Goal: Information Seeking & Learning: Check status

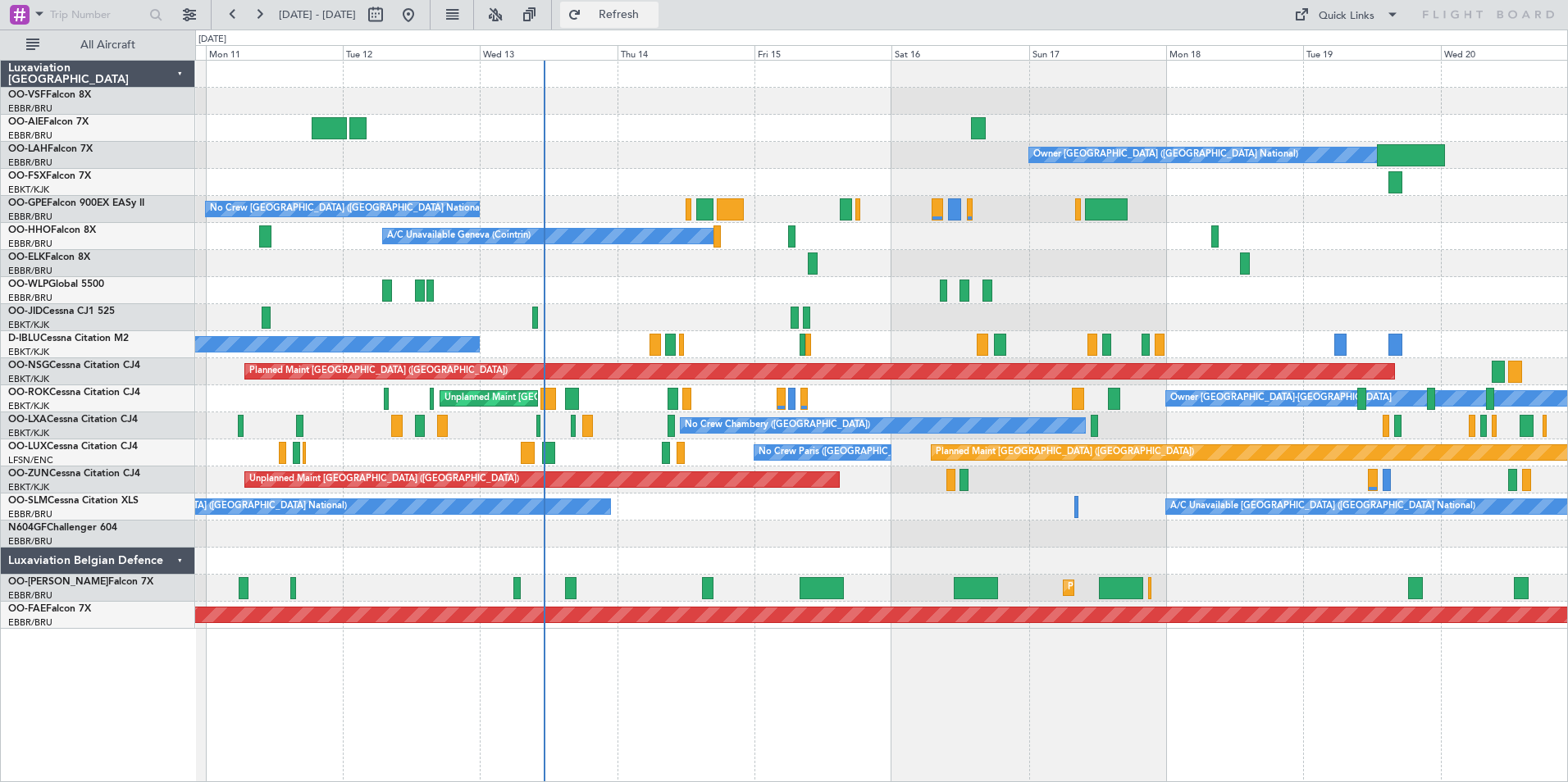
click at [653, 14] on span "Refresh" at bounding box center [618, 15] width 69 height 11
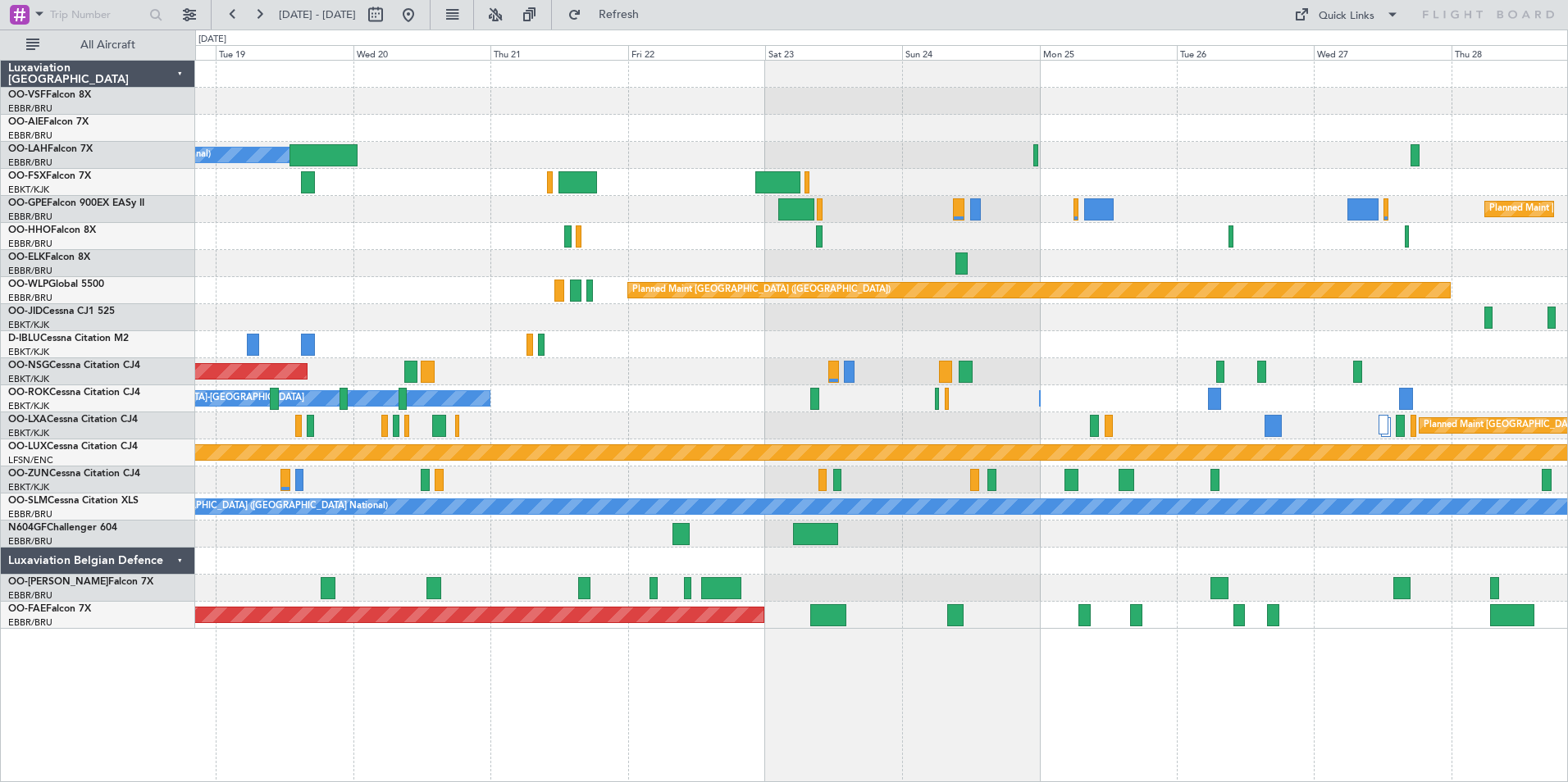
click at [347, 626] on div "Owner [GEOGRAPHIC_DATA] ([GEOGRAPHIC_DATA] National) Planned Maint [GEOGRAPHIC_…" at bounding box center [881, 420] width 1372 height 722
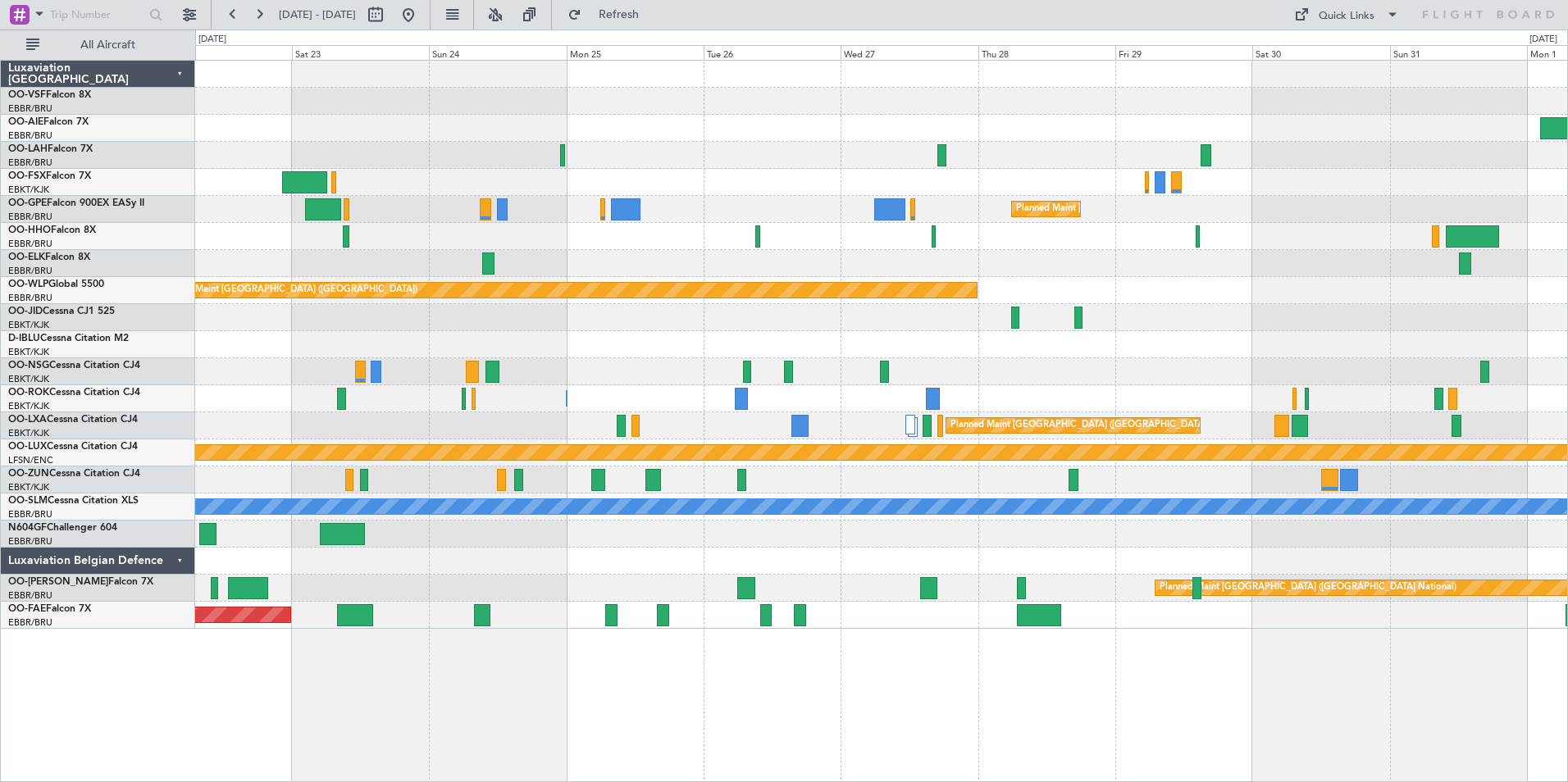
click at [547, 644] on div "Planned Maint [GEOGRAPHIC_DATA] ([GEOGRAPHIC_DATA]) Planned [GEOGRAPHIC_DATA][P…" at bounding box center [881, 420] width 1372 height 722
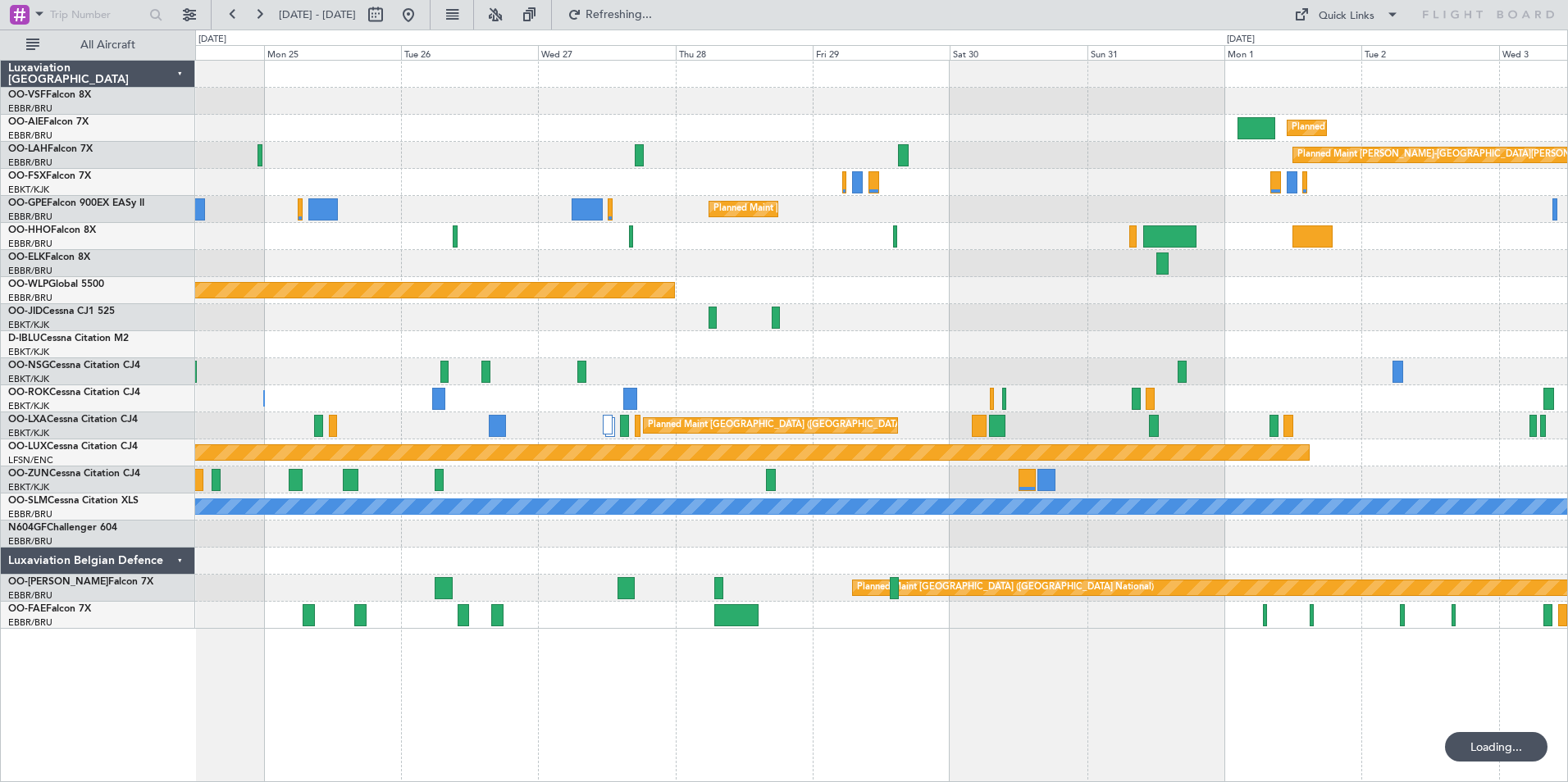
click at [551, 647] on div "Planned Maint [GEOGRAPHIC_DATA] ([GEOGRAPHIC_DATA]) Planned [GEOGRAPHIC_DATA][P…" at bounding box center [881, 420] width 1372 height 722
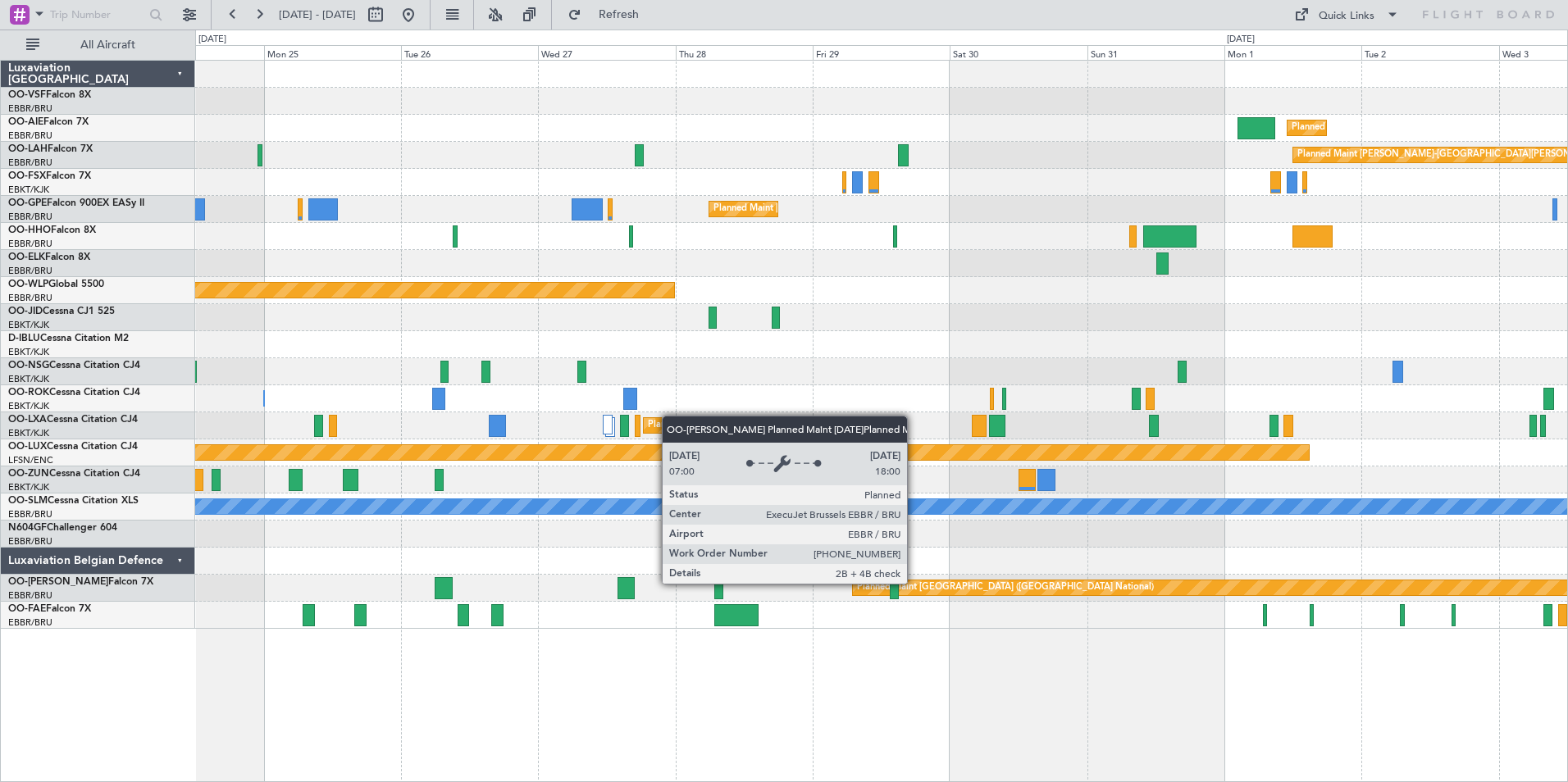
click at [914, 582] on div "Planned Maint [GEOGRAPHIC_DATA] ([GEOGRAPHIC_DATA] National)" at bounding box center [1005, 587] width 297 height 25
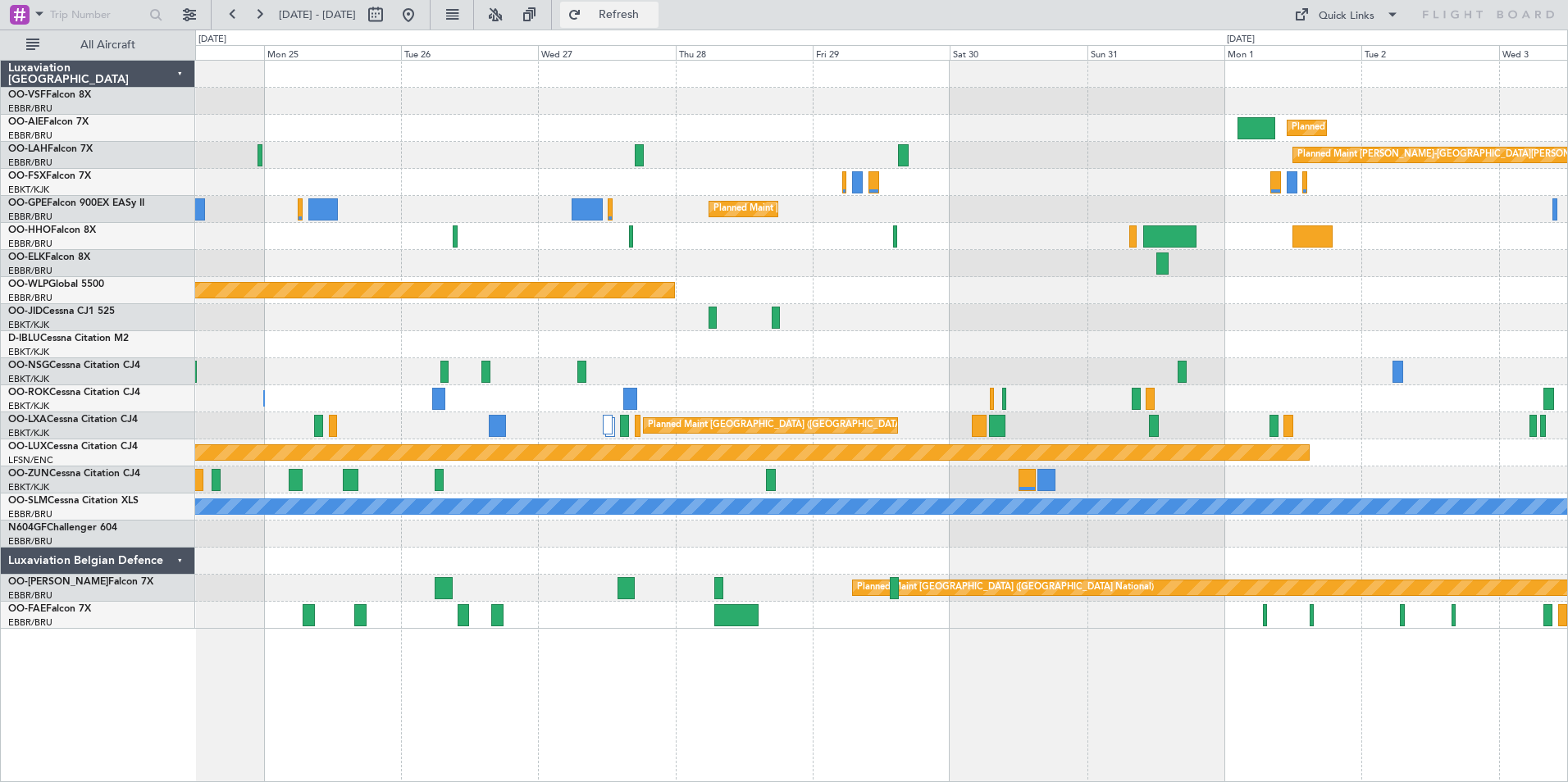
click at [653, 12] on span "Refresh" at bounding box center [618, 15] width 69 height 11
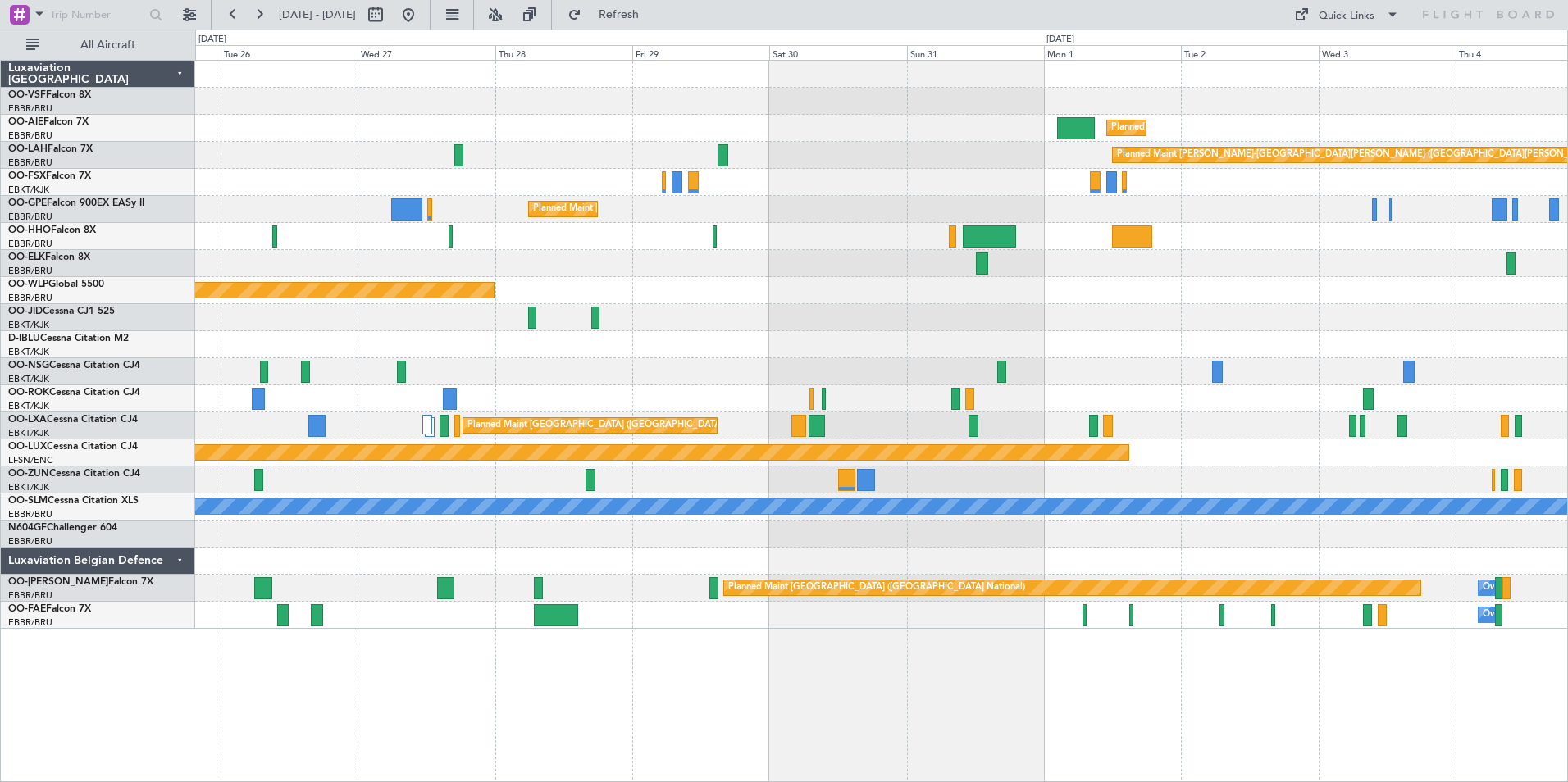
click at [1254, 718] on div "Planned Maint [GEOGRAPHIC_DATA] ([GEOGRAPHIC_DATA]) Planned [GEOGRAPHIC_DATA][P…" at bounding box center [881, 420] width 1372 height 722
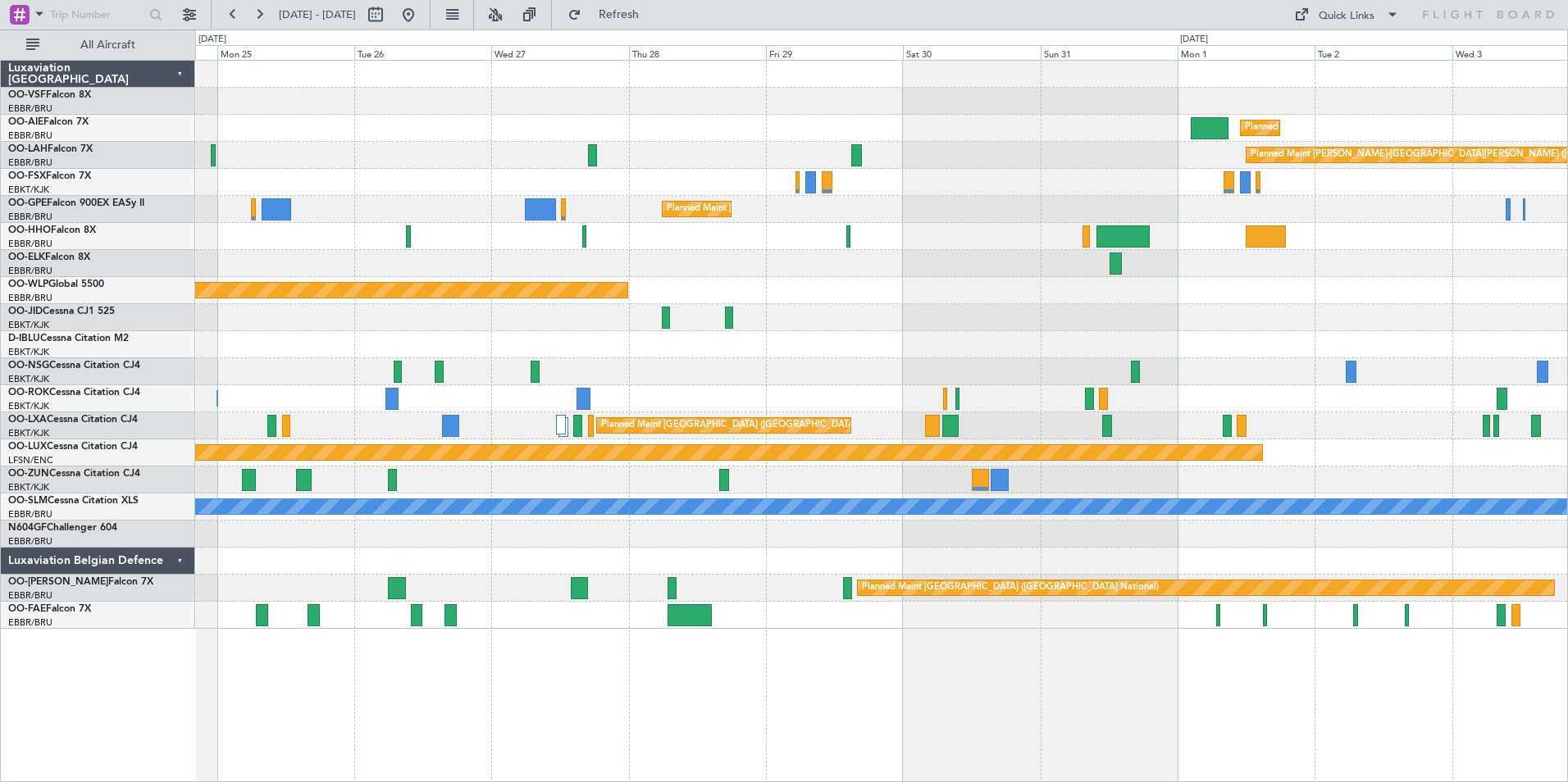
click at [525, 661] on div "Planned Maint [GEOGRAPHIC_DATA] ([GEOGRAPHIC_DATA]) Planned [GEOGRAPHIC_DATA][P…" at bounding box center [881, 420] width 1372 height 722
click at [52, 581] on link "OO-LUM Falcon 7X" at bounding box center [81, 581] width 145 height 10
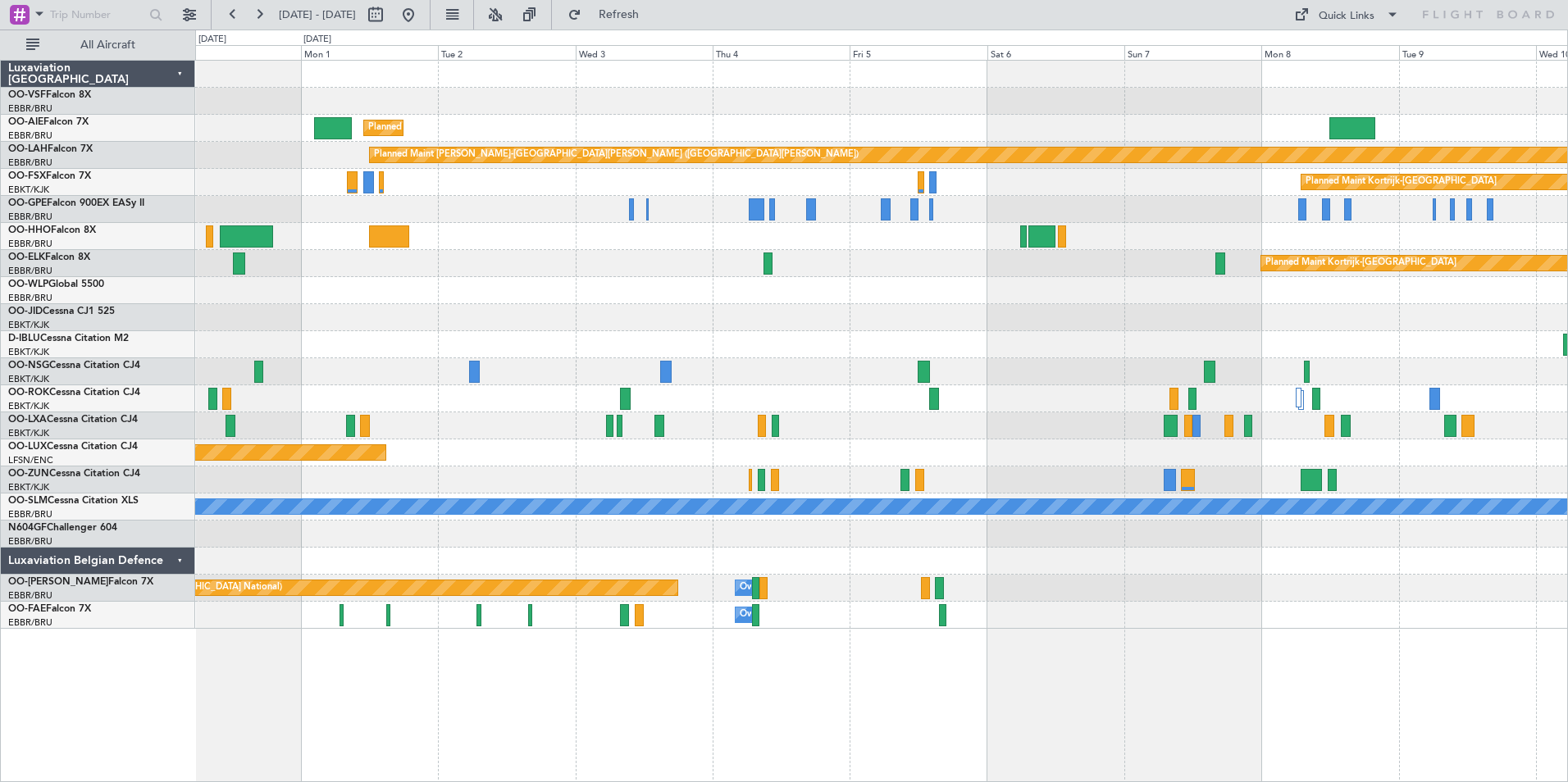
click at [271, 627] on div "Owner Melsbroek Air Base" at bounding box center [881, 615] width 1372 height 27
click at [259, 11] on button at bounding box center [259, 15] width 27 height 27
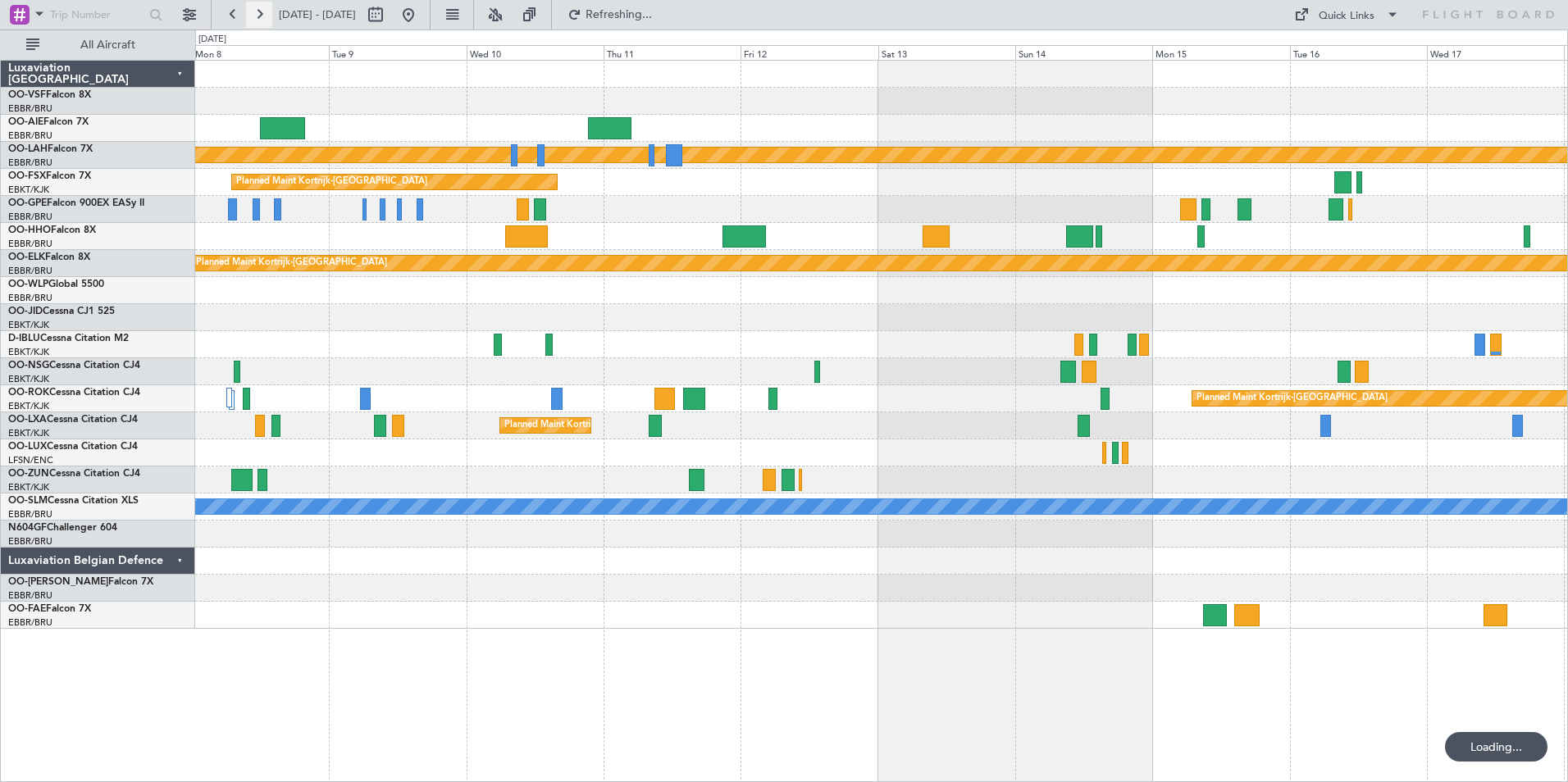
click at [259, 11] on button at bounding box center [259, 15] width 27 height 27
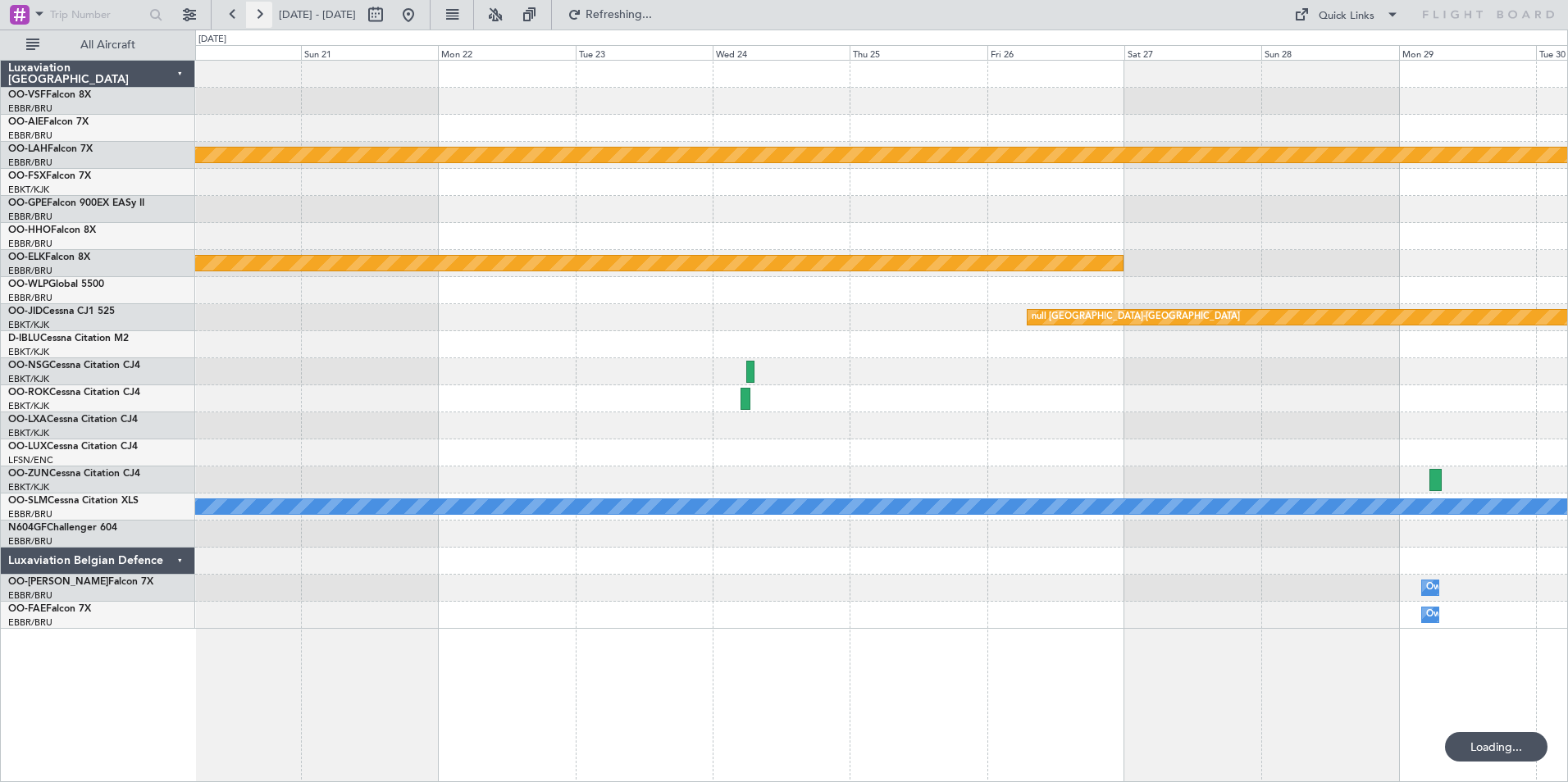
click at [259, 11] on button at bounding box center [259, 15] width 27 height 27
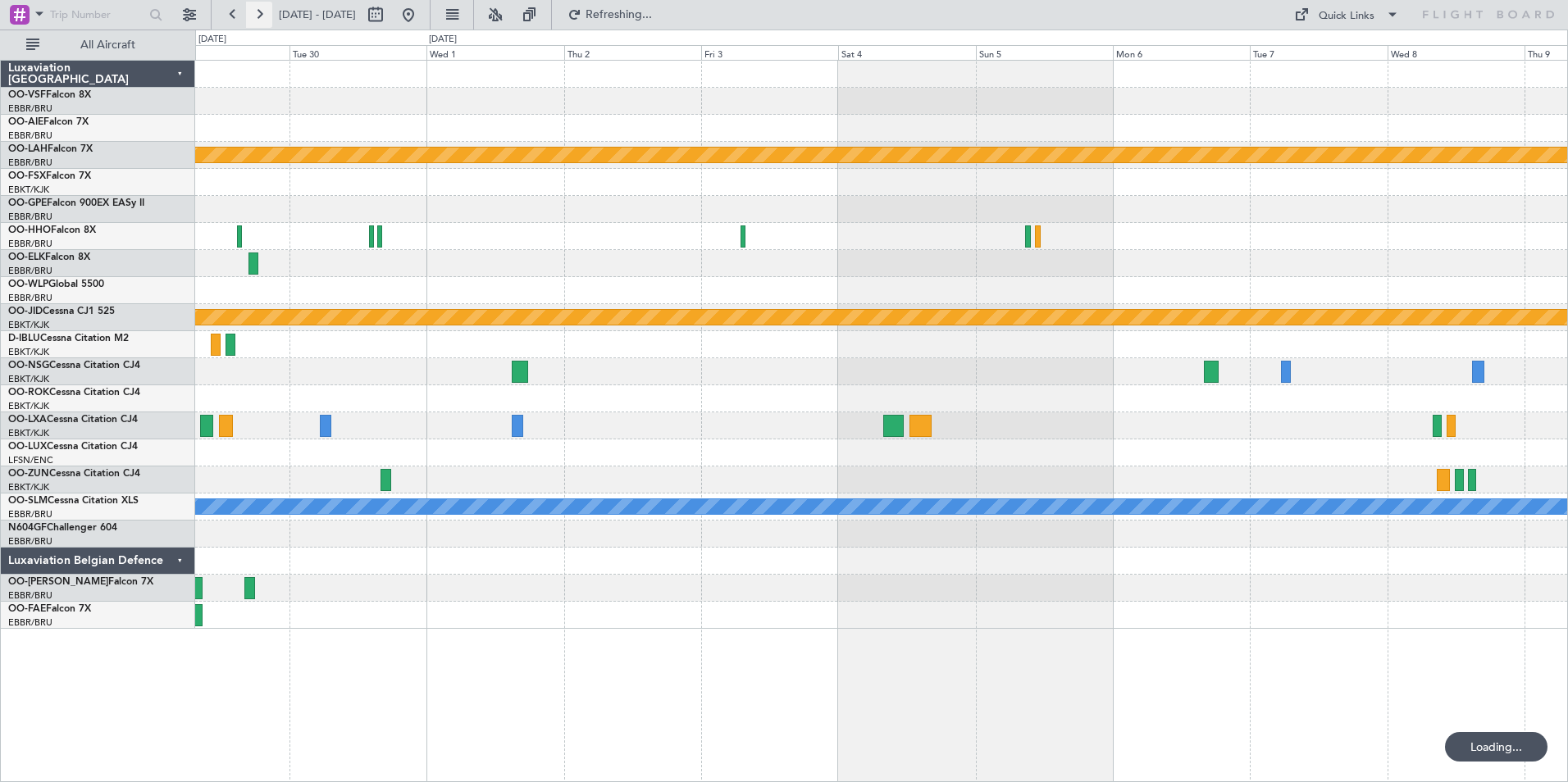
click at [259, 11] on button at bounding box center [259, 15] width 27 height 27
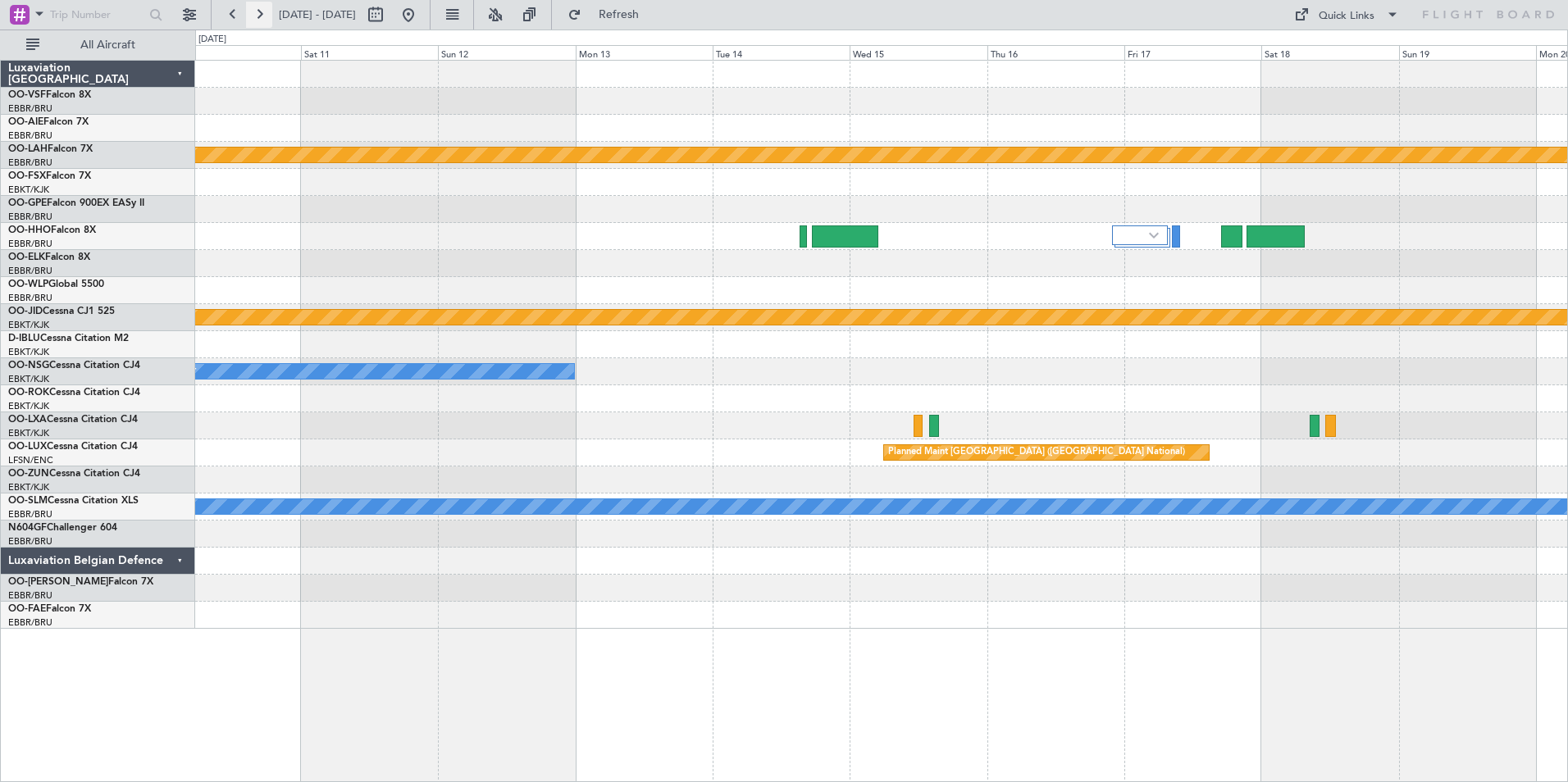
click at [259, 11] on button at bounding box center [259, 15] width 27 height 27
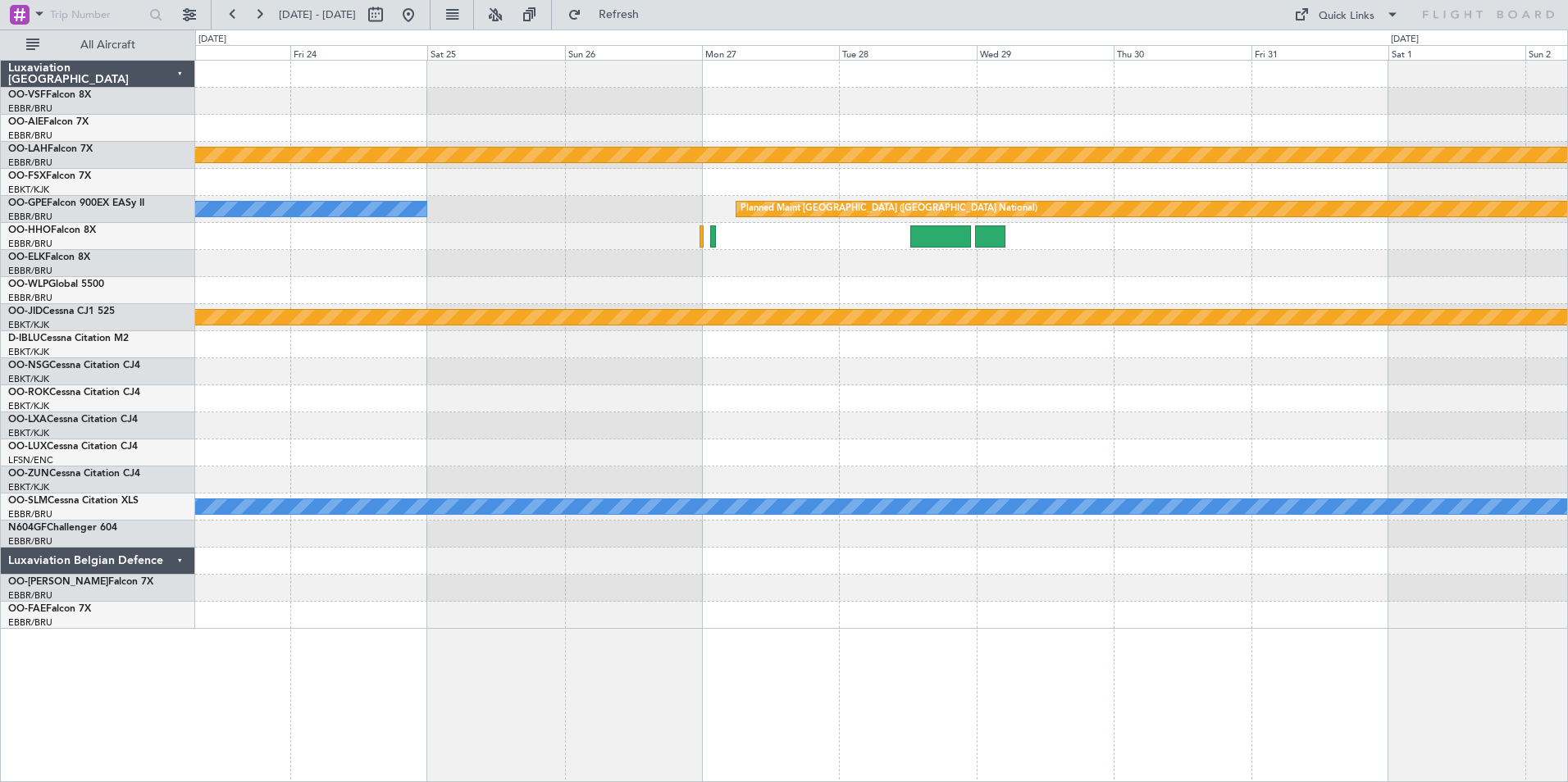
click at [578, 582] on div at bounding box center [881, 588] width 1372 height 27
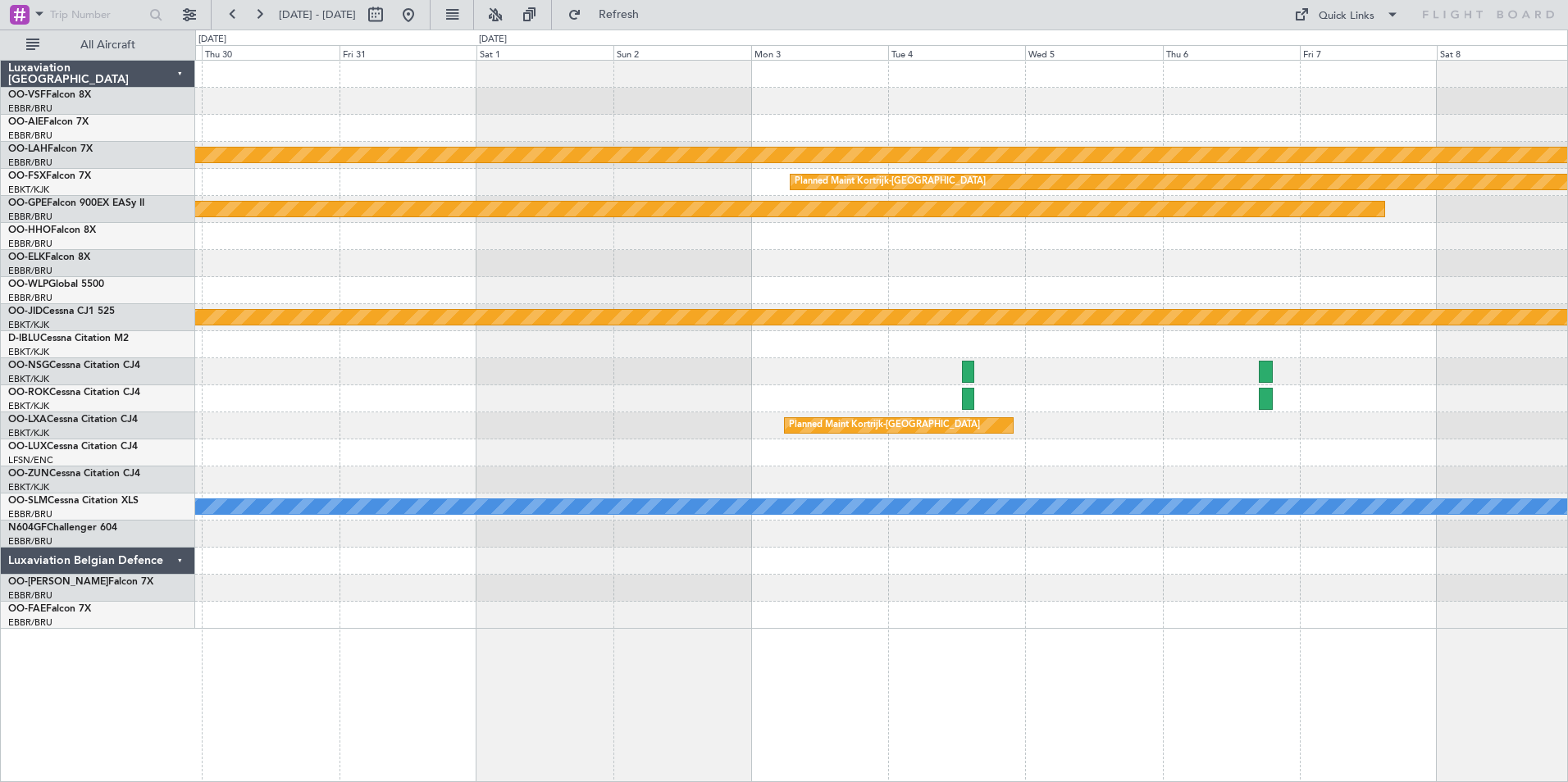
click at [518, 567] on div at bounding box center [881, 560] width 1372 height 27
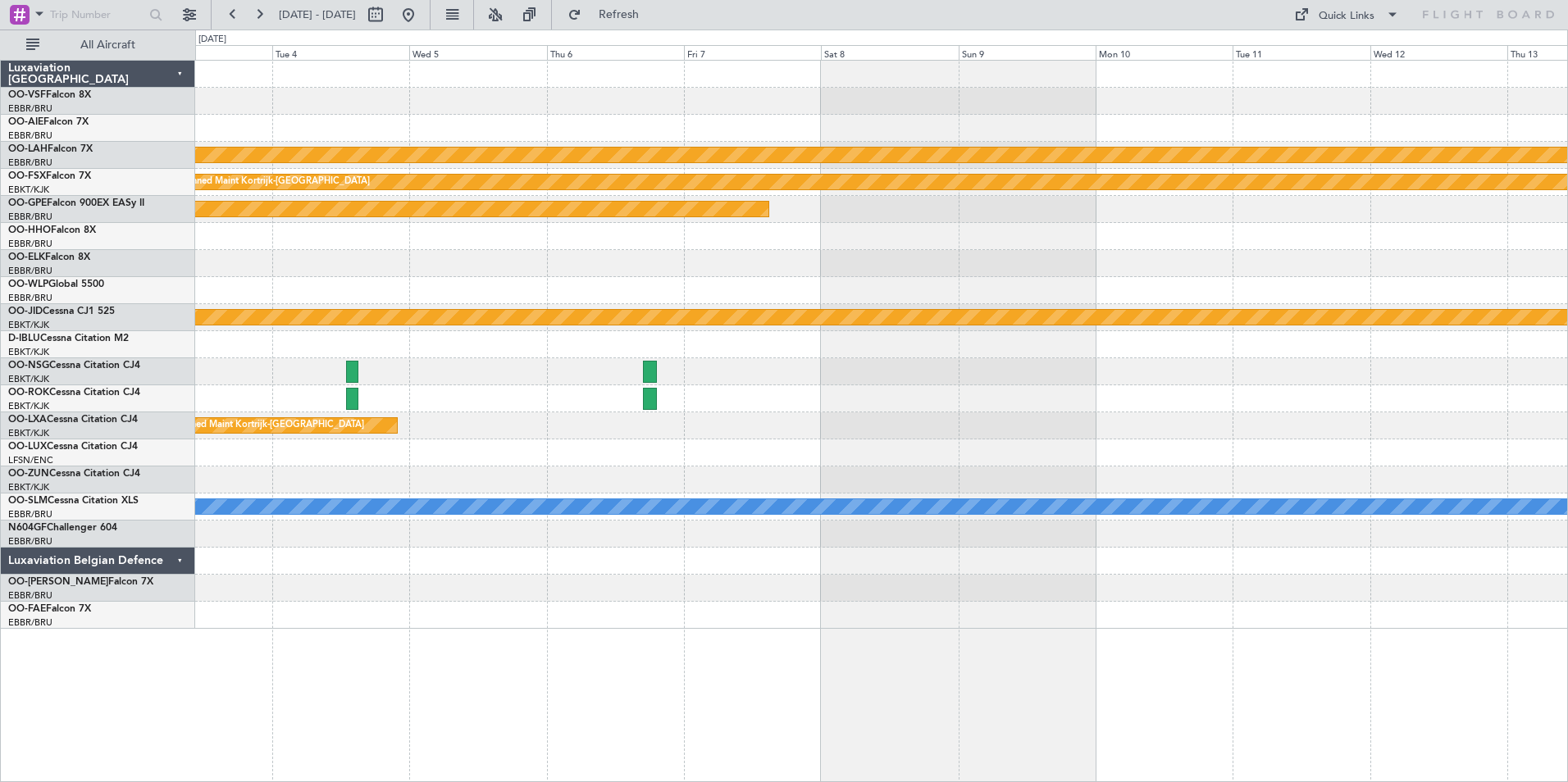
click at [559, 547] on div at bounding box center [881, 560] width 1372 height 27
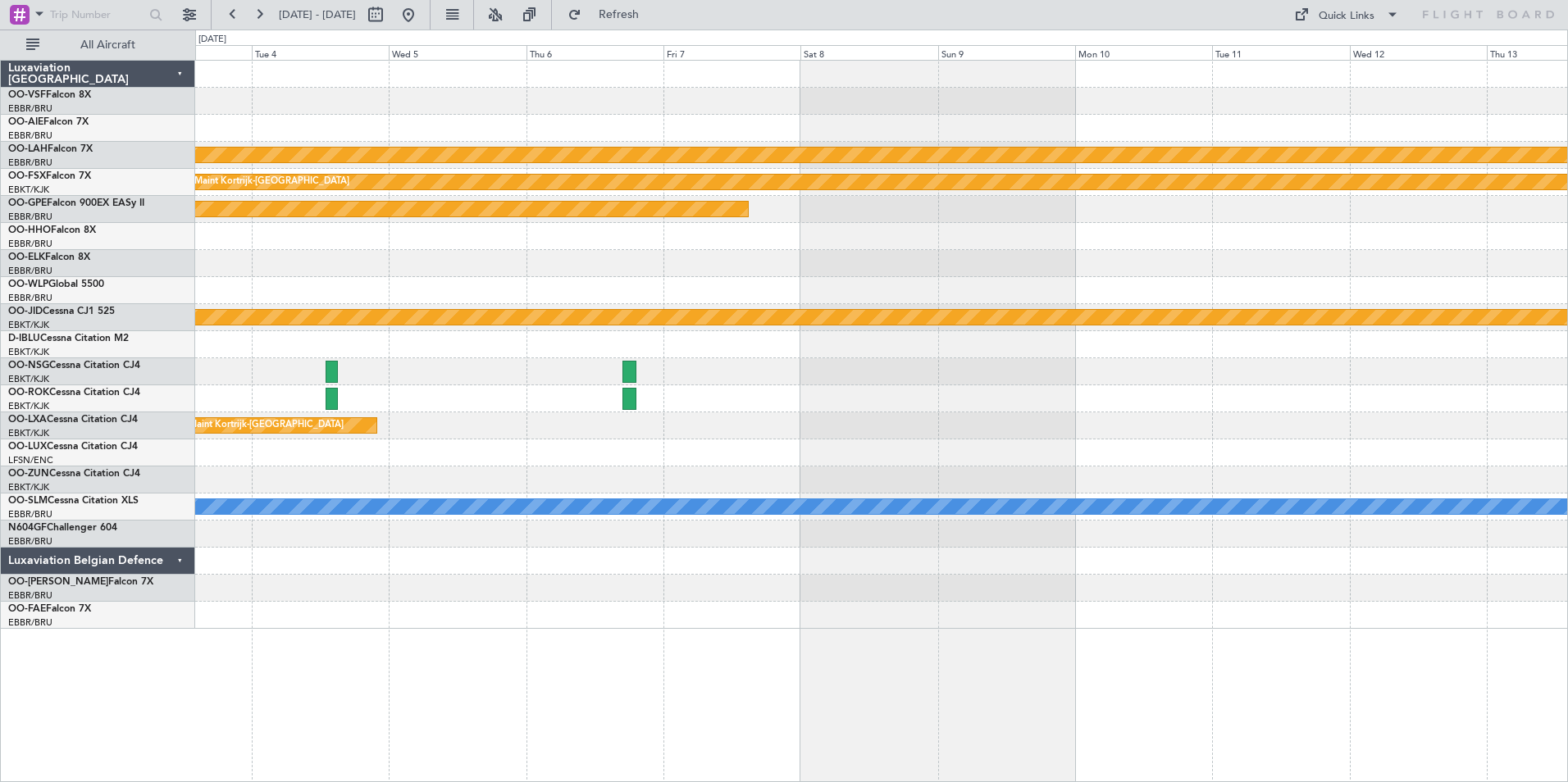
click at [778, 551] on div at bounding box center [881, 560] width 1372 height 27
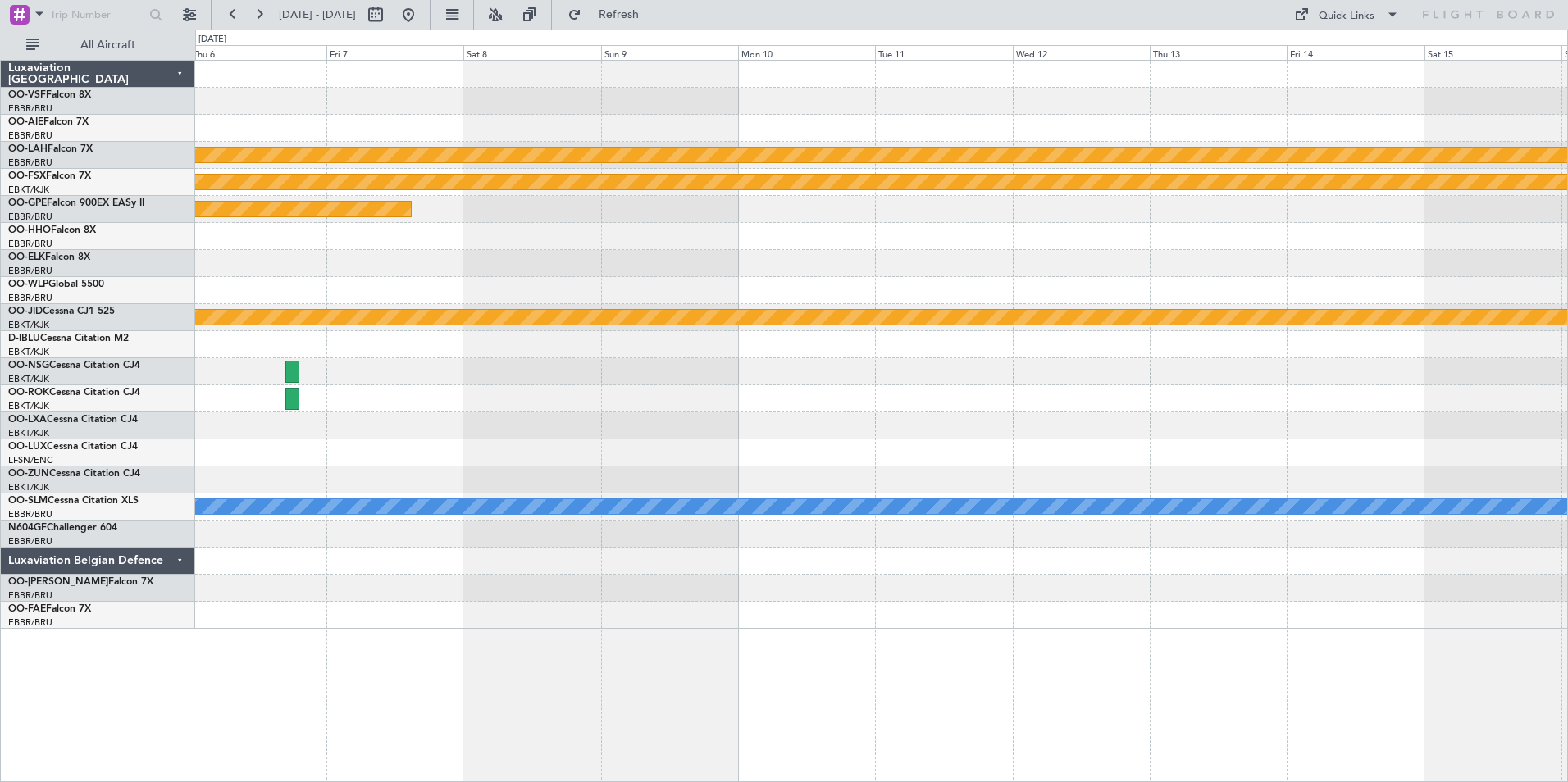
click at [693, 548] on div at bounding box center [881, 560] width 1372 height 27
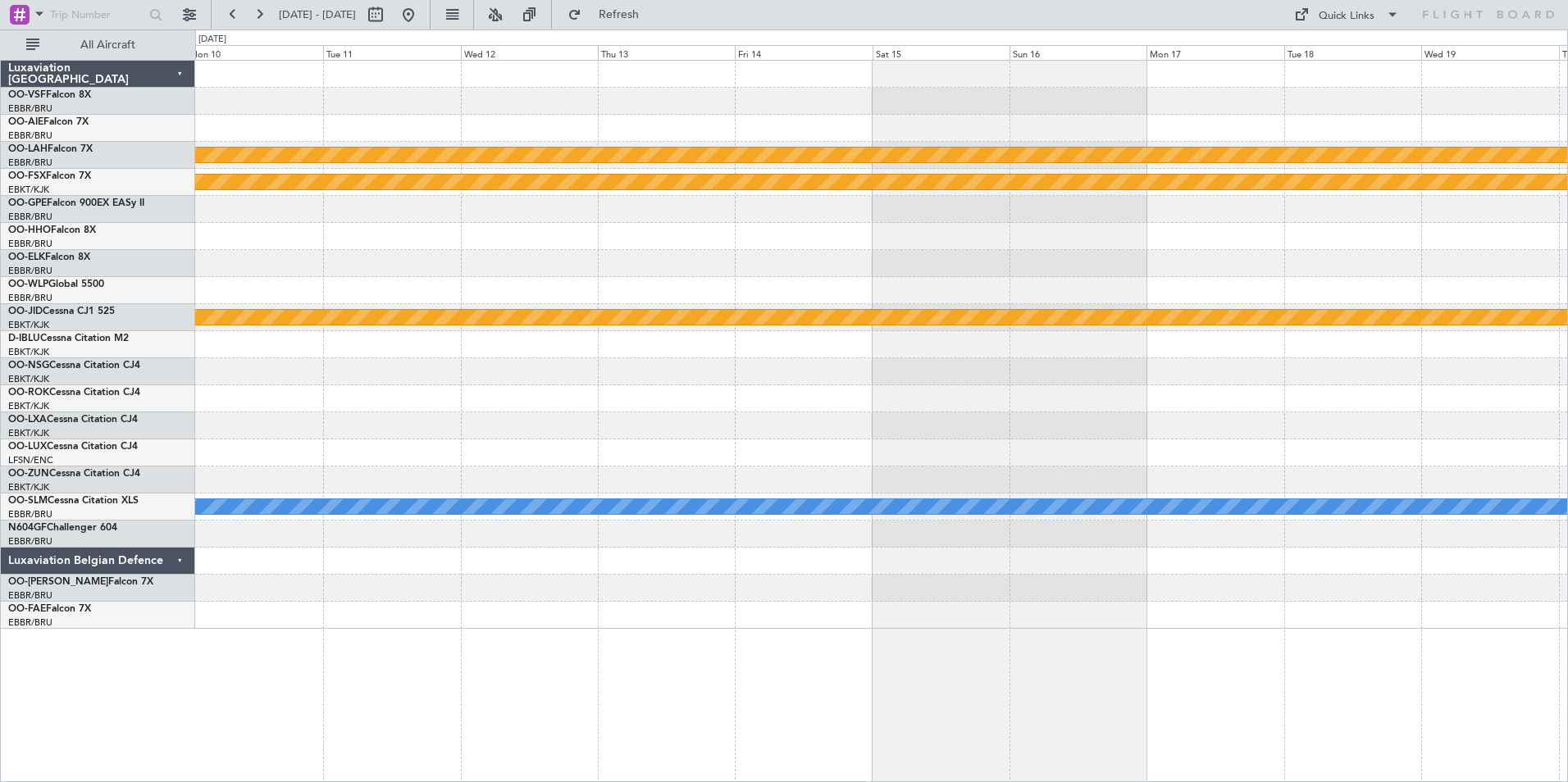
click at [802, 557] on div at bounding box center [881, 560] width 1372 height 27
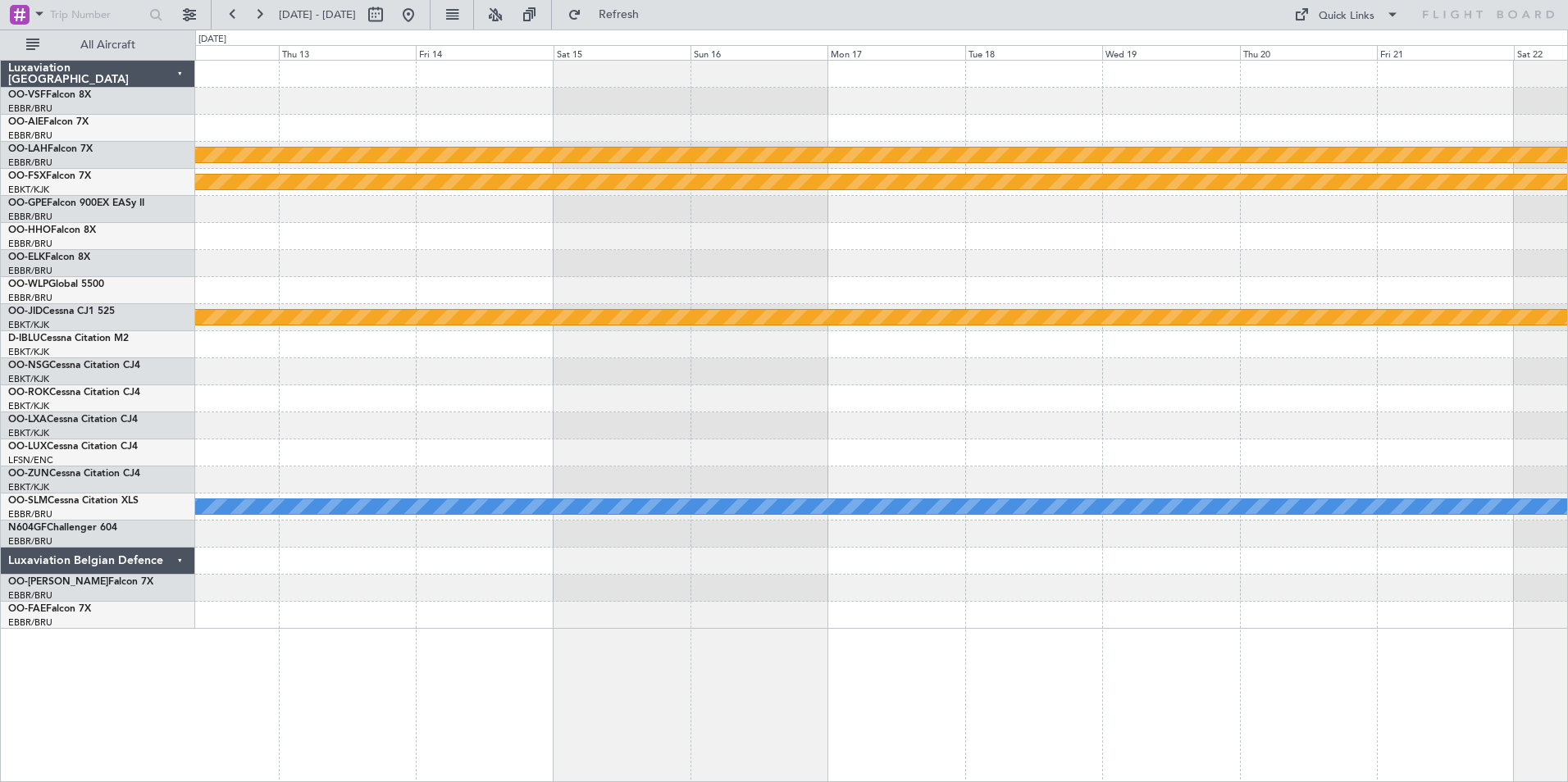
click at [700, 550] on div at bounding box center [881, 560] width 1372 height 27
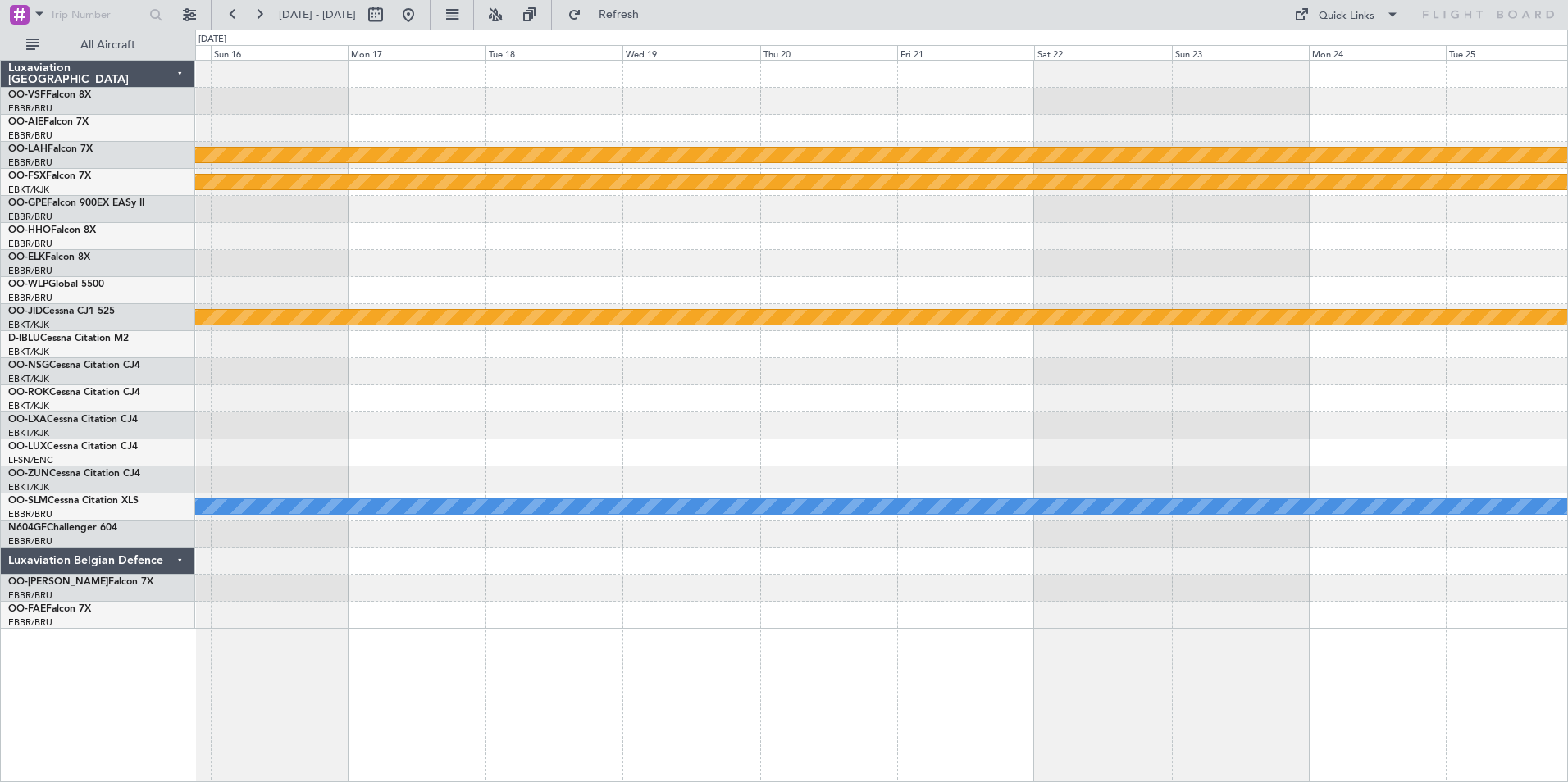
click at [664, 555] on div at bounding box center [881, 560] width 1372 height 27
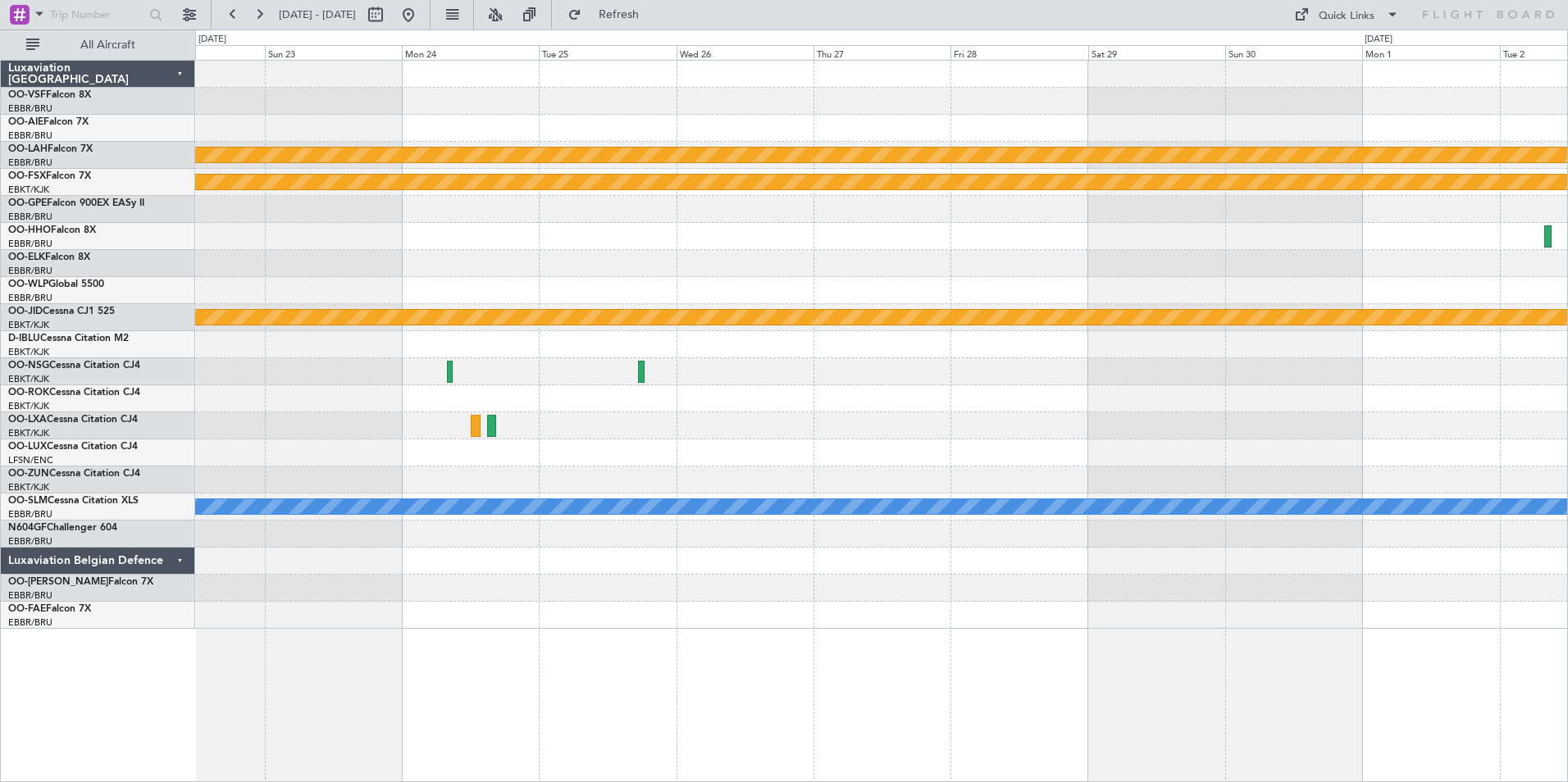
click at [404, 511] on div "Planned Maint [PERSON_NAME]-[GEOGRAPHIC_DATA][PERSON_NAME] ([GEOGRAPHIC_DATA][P…" at bounding box center [881, 344] width 1372 height 568
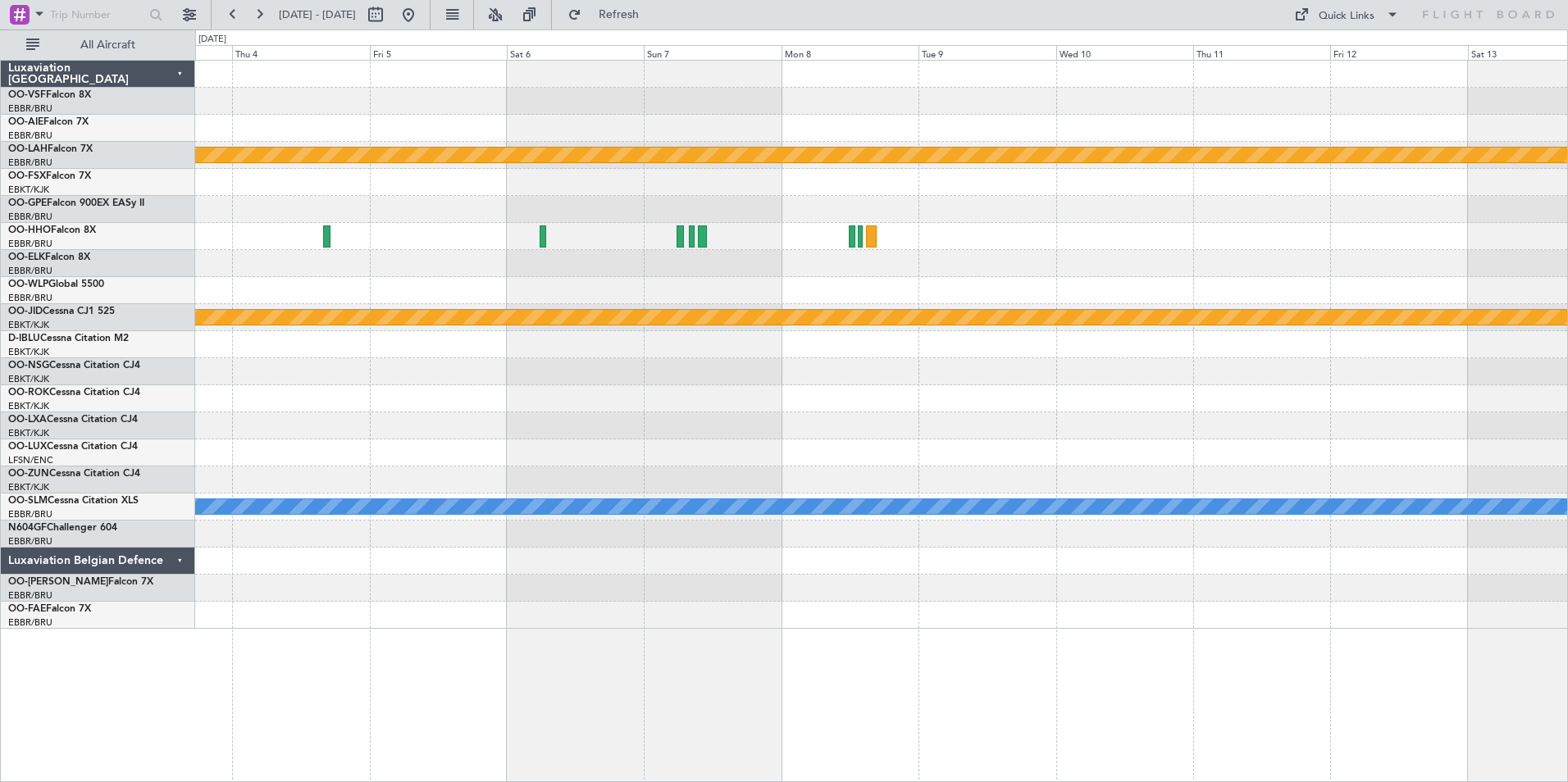
click at [863, 460] on div at bounding box center [881, 453] width 1372 height 27
click at [1214, 471] on div at bounding box center [881, 479] width 1372 height 27
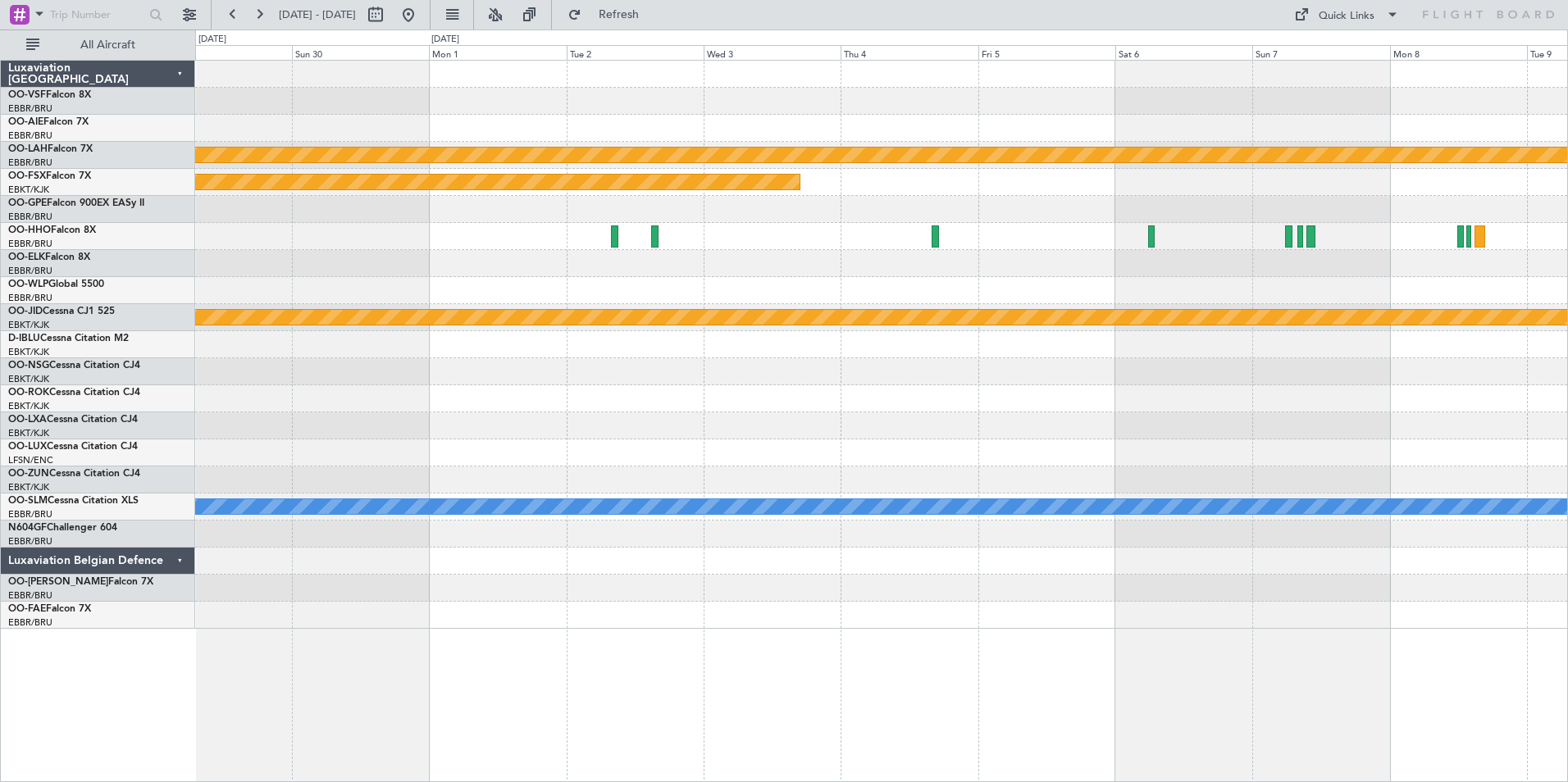
click at [939, 467] on div at bounding box center [881, 479] width 1372 height 27
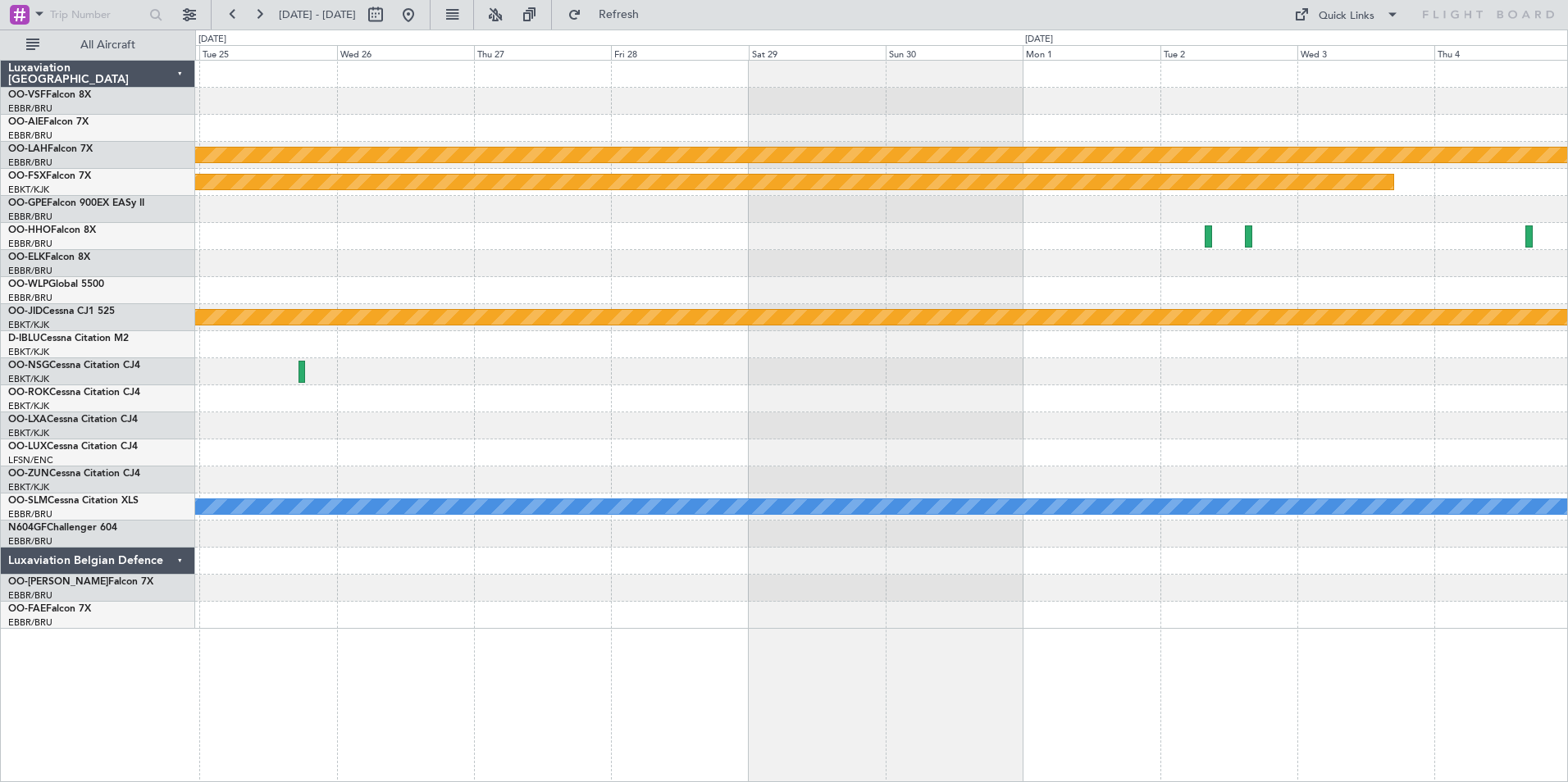
click at [813, 466] on div at bounding box center [881, 453] width 1372 height 27
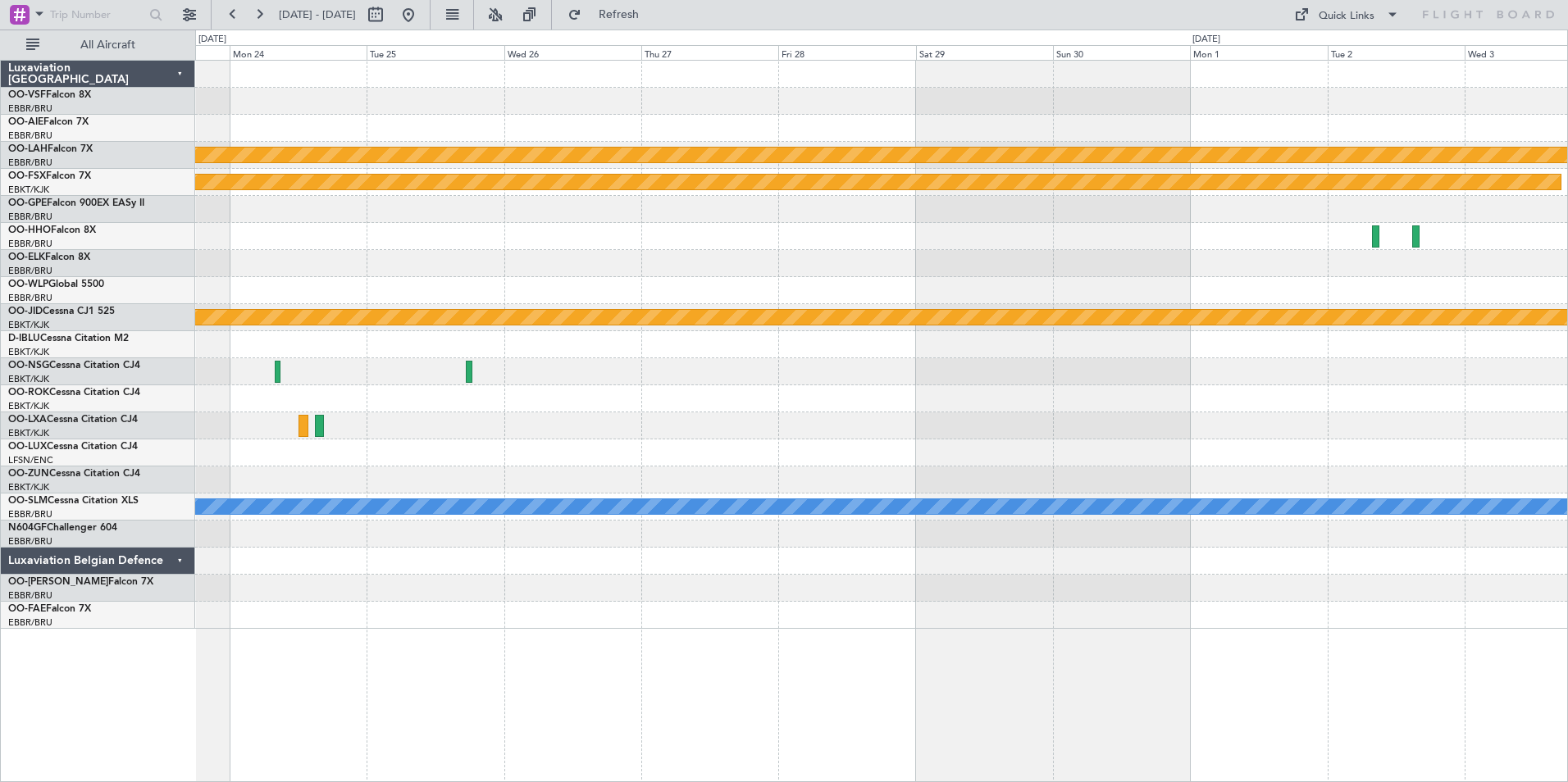
click at [803, 465] on div at bounding box center [881, 453] width 1372 height 27
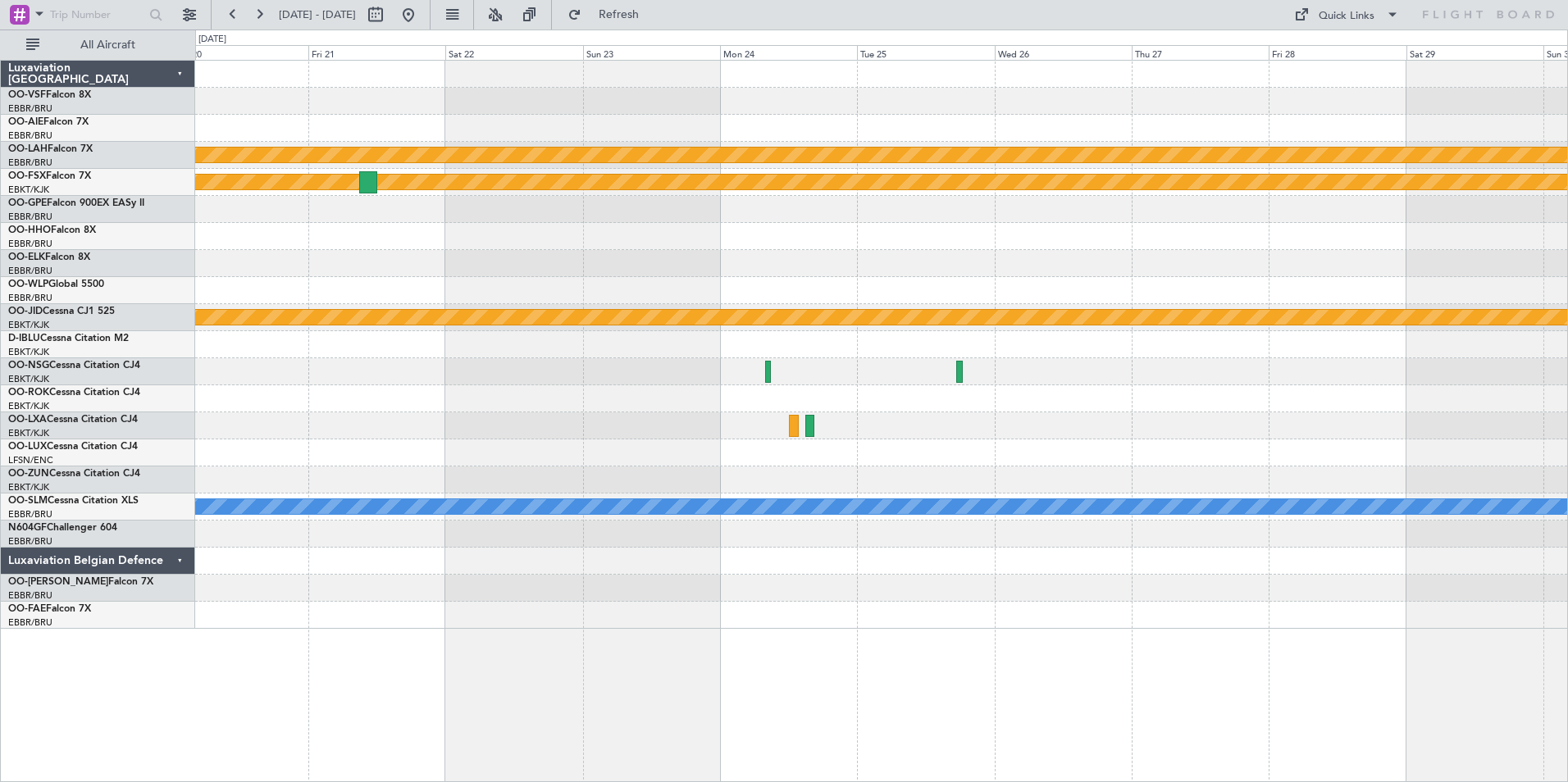
click at [988, 470] on div at bounding box center [881, 479] width 1372 height 27
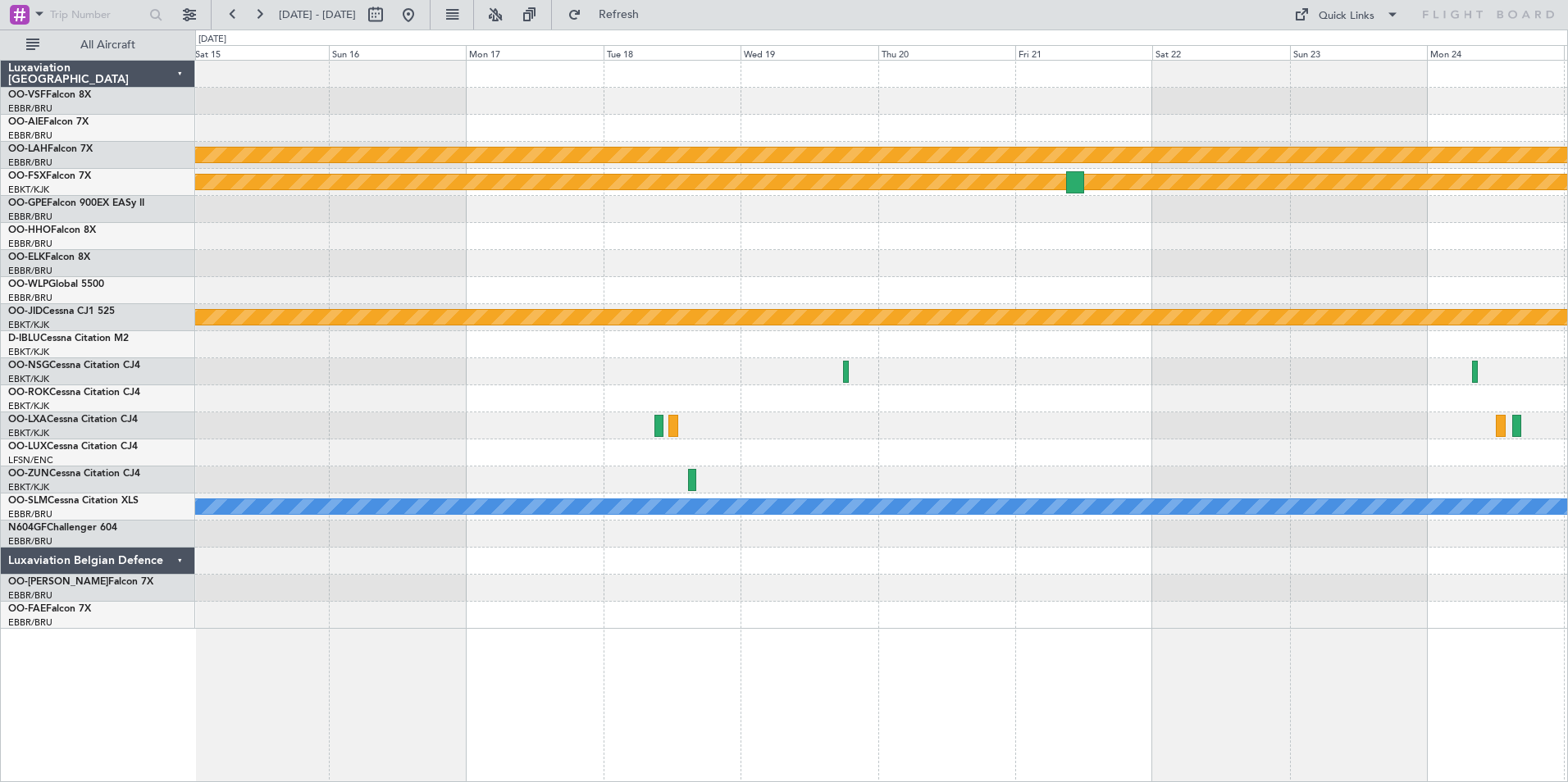
click at [735, 473] on div at bounding box center [881, 479] width 1372 height 27
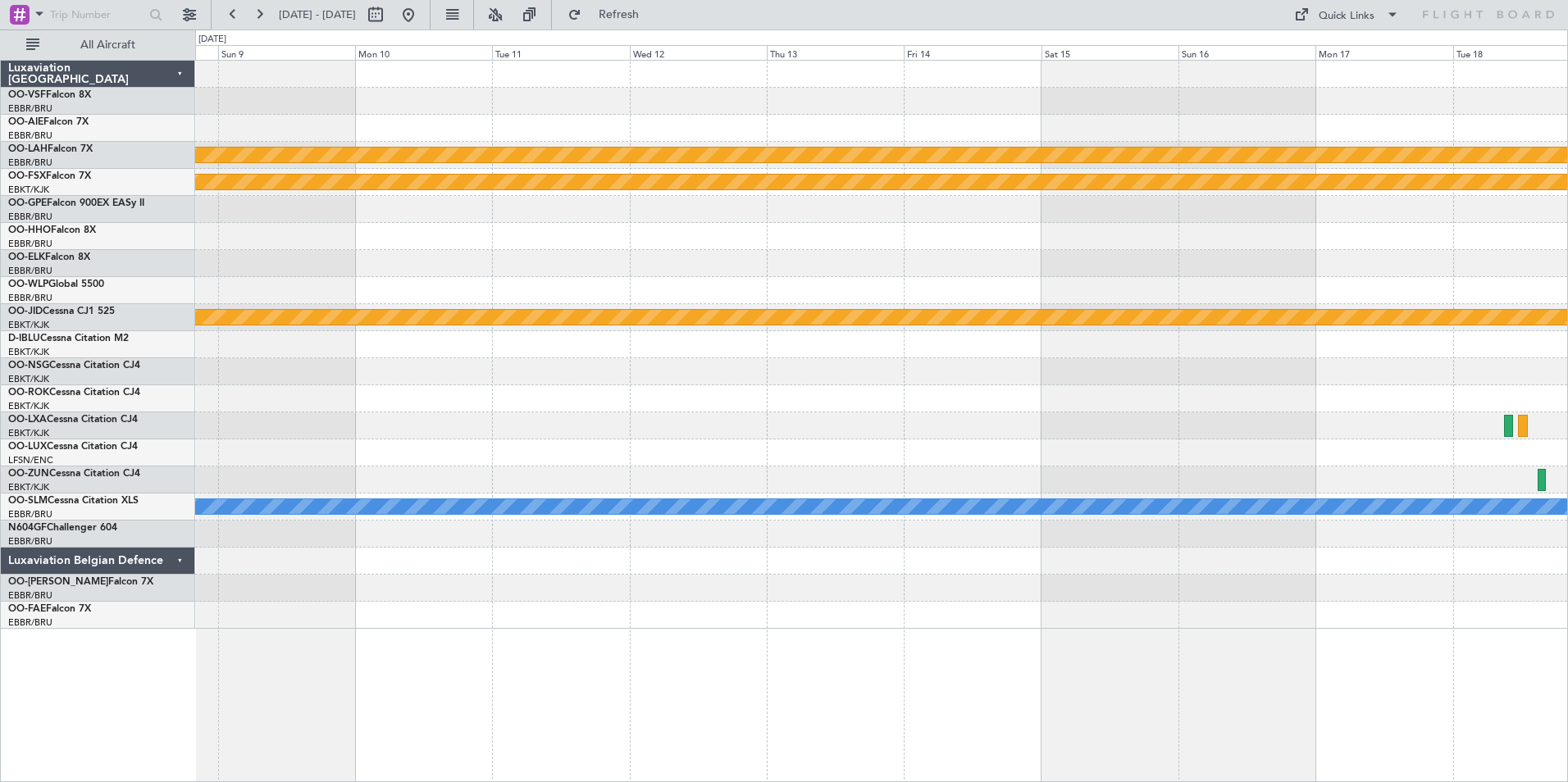
click at [1059, 457] on div "Planned Maint [PERSON_NAME]-[GEOGRAPHIC_DATA][PERSON_NAME] ([GEOGRAPHIC_DATA][P…" at bounding box center [881, 344] width 1372 height 568
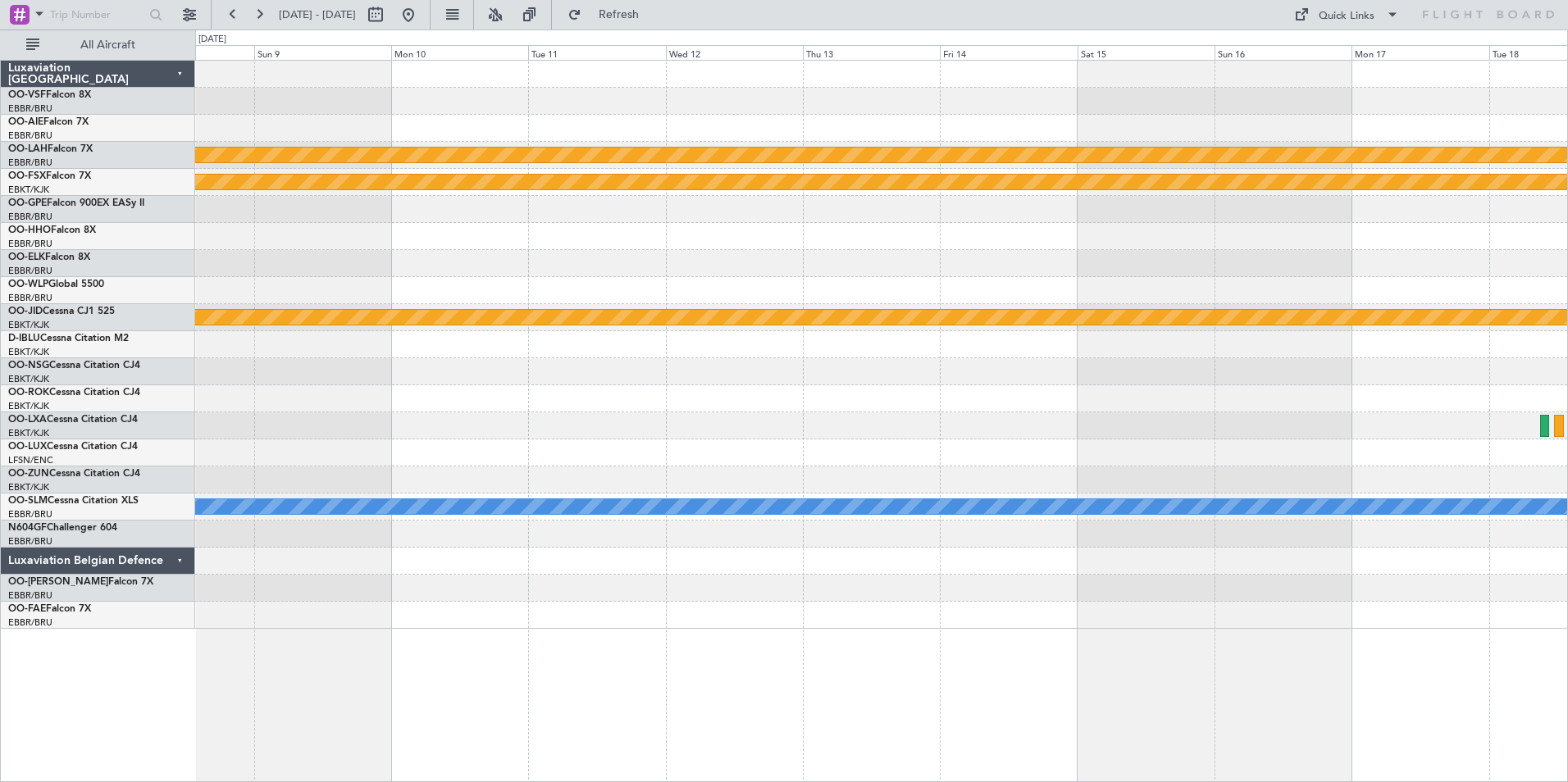
click at [831, 434] on div at bounding box center [881, 425] width 1372 height 27
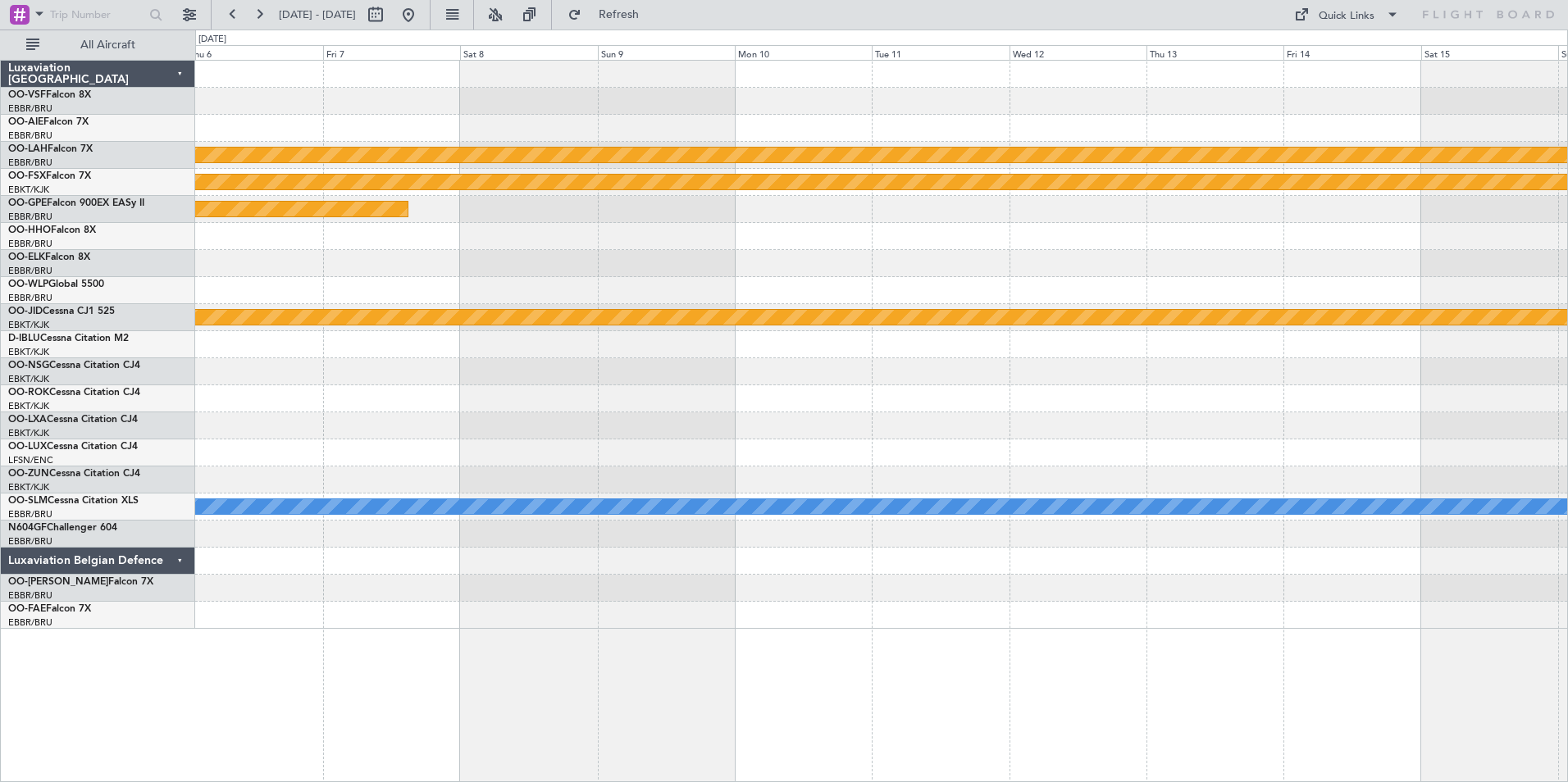
click at [773, 435] on div "Planned Maint Kortrijk-[GEOGRAPHIC_DATA]" at bounding box center [881, 425] width 1372 height 27
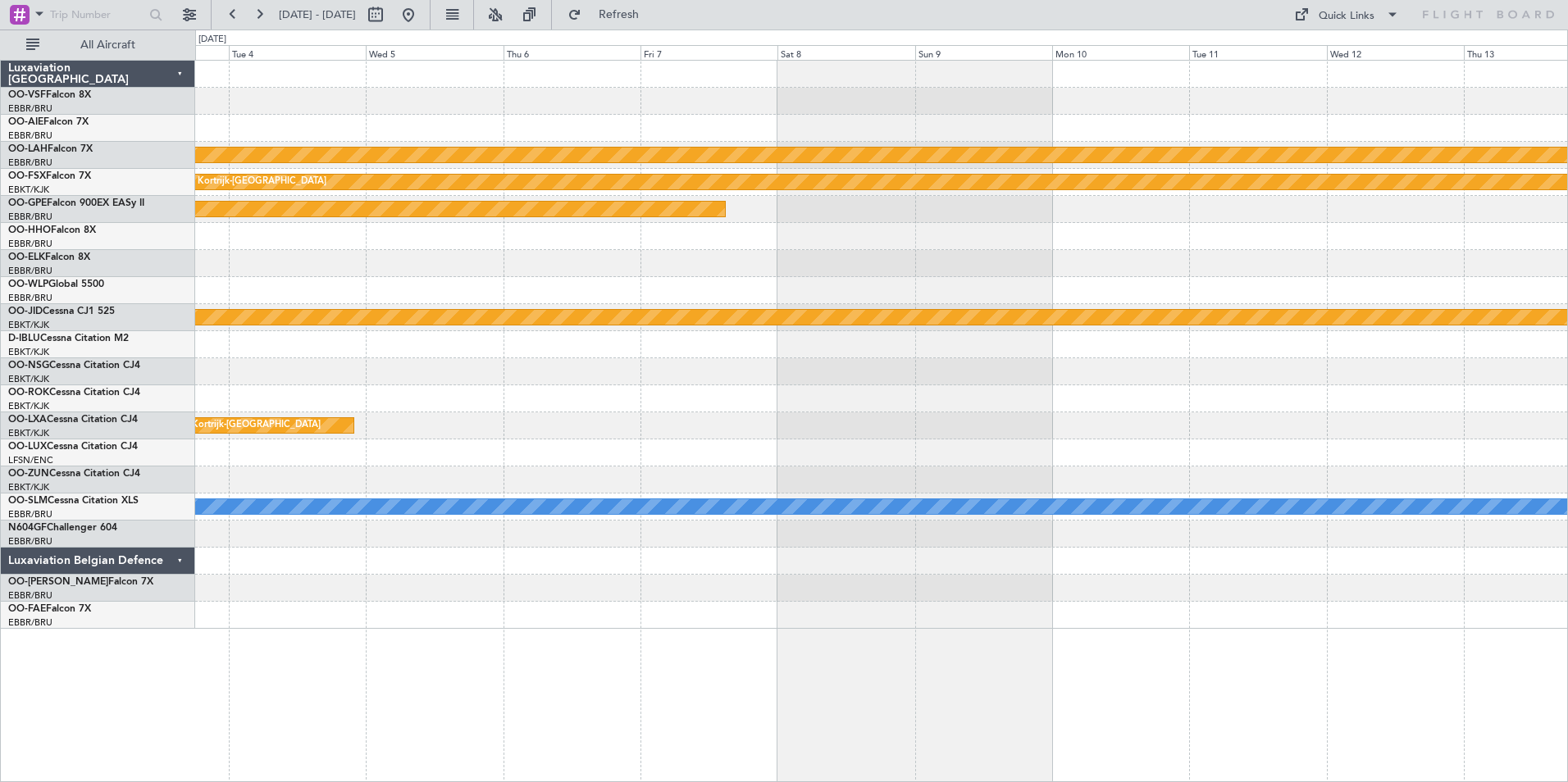
click at [819, 433] on div "Planned Maint Kortrijk-[GEOGRAPHIC_DATA]" at bounding box center [881, 425] width 1372 height 27
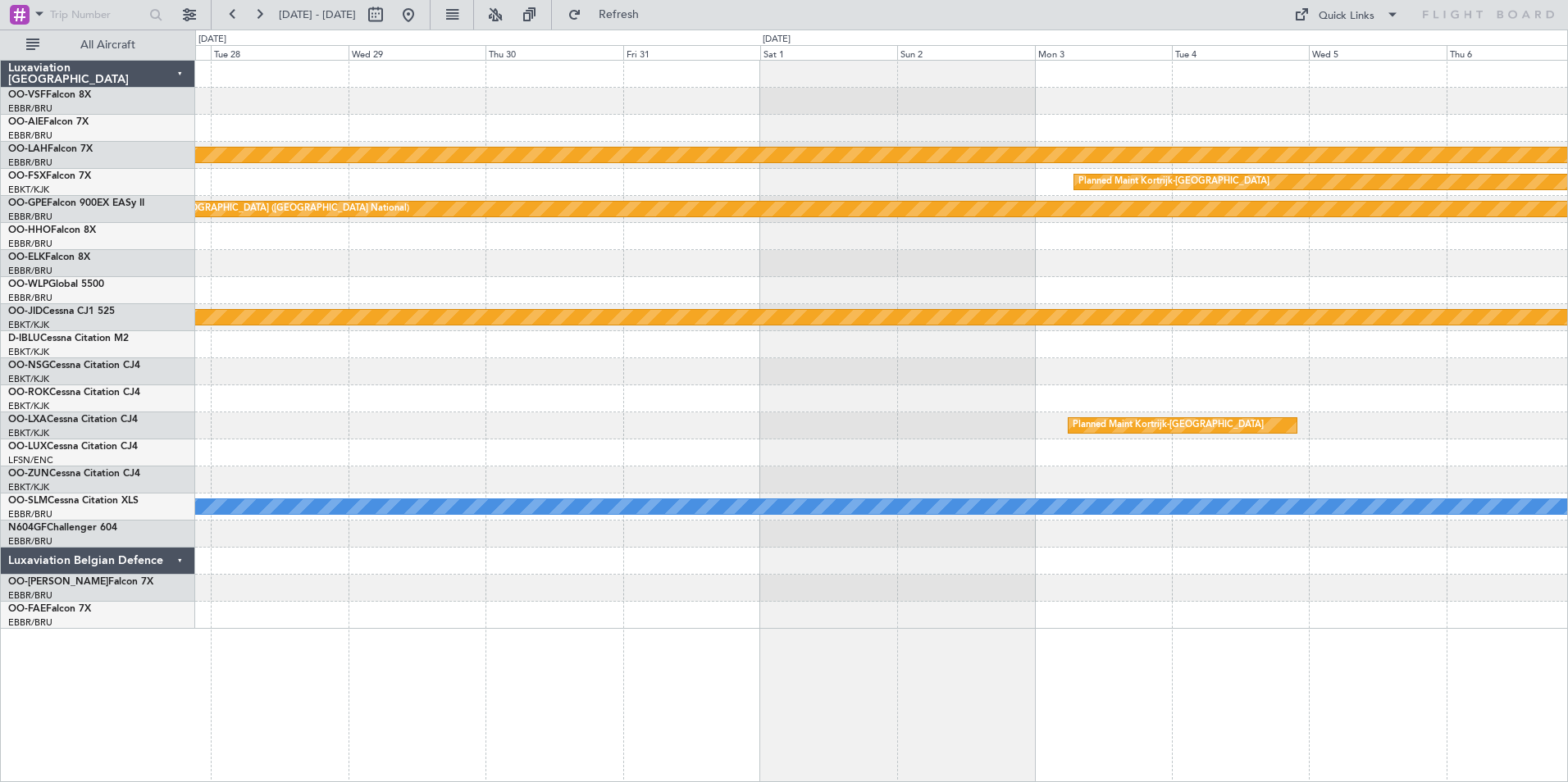
click at [883, 444] on div "Planned Maint [PERSON_NAME]-[GEOGRAPHIC_DATA][PERSON_NAME] ([GEOGRAPHIC_DATA][P…" at bounding box center [881, 344] width 1372 height 568
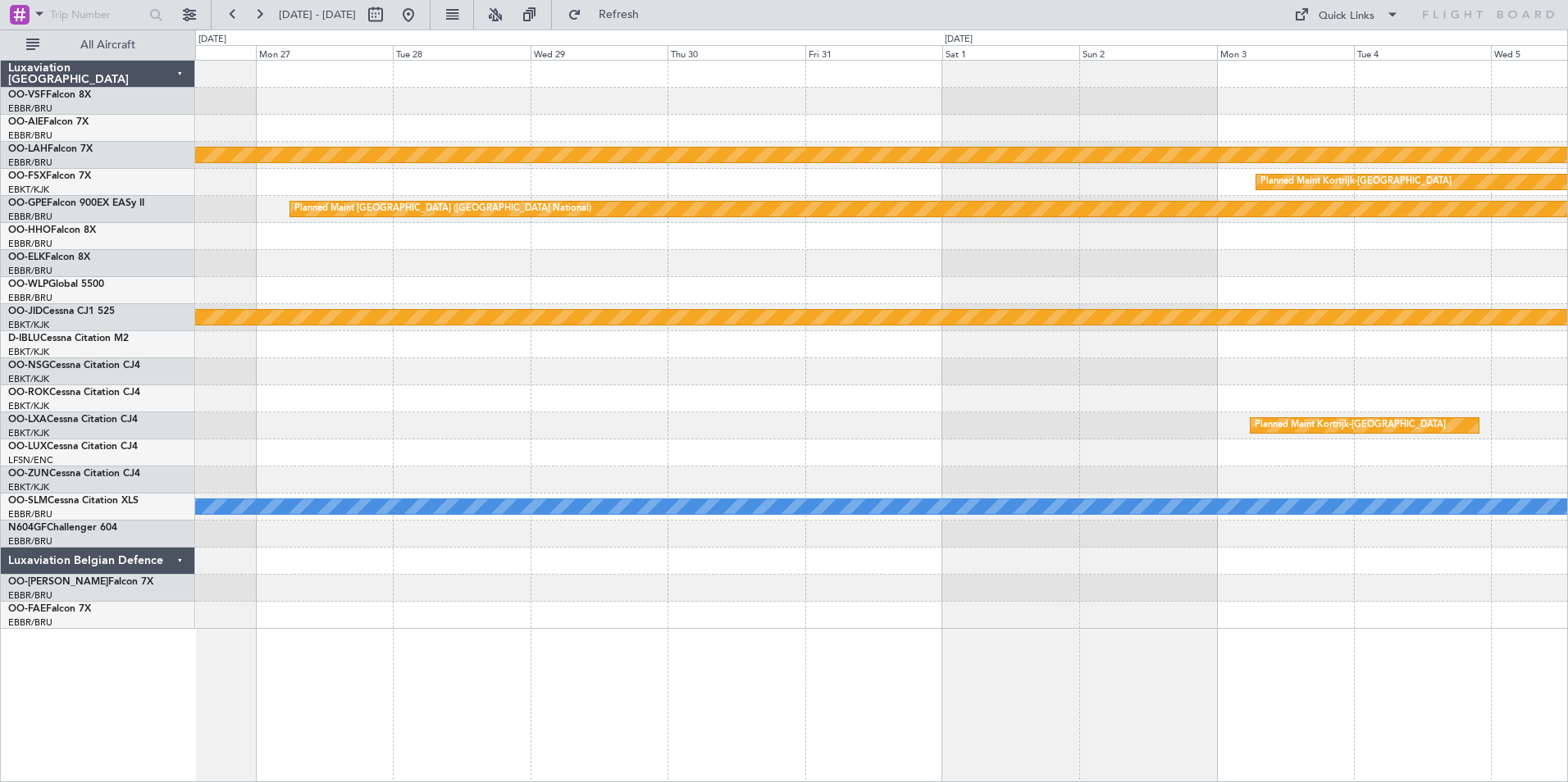
click at [851, 443] on div at bounding box center [881, 453] width 1372 height 27
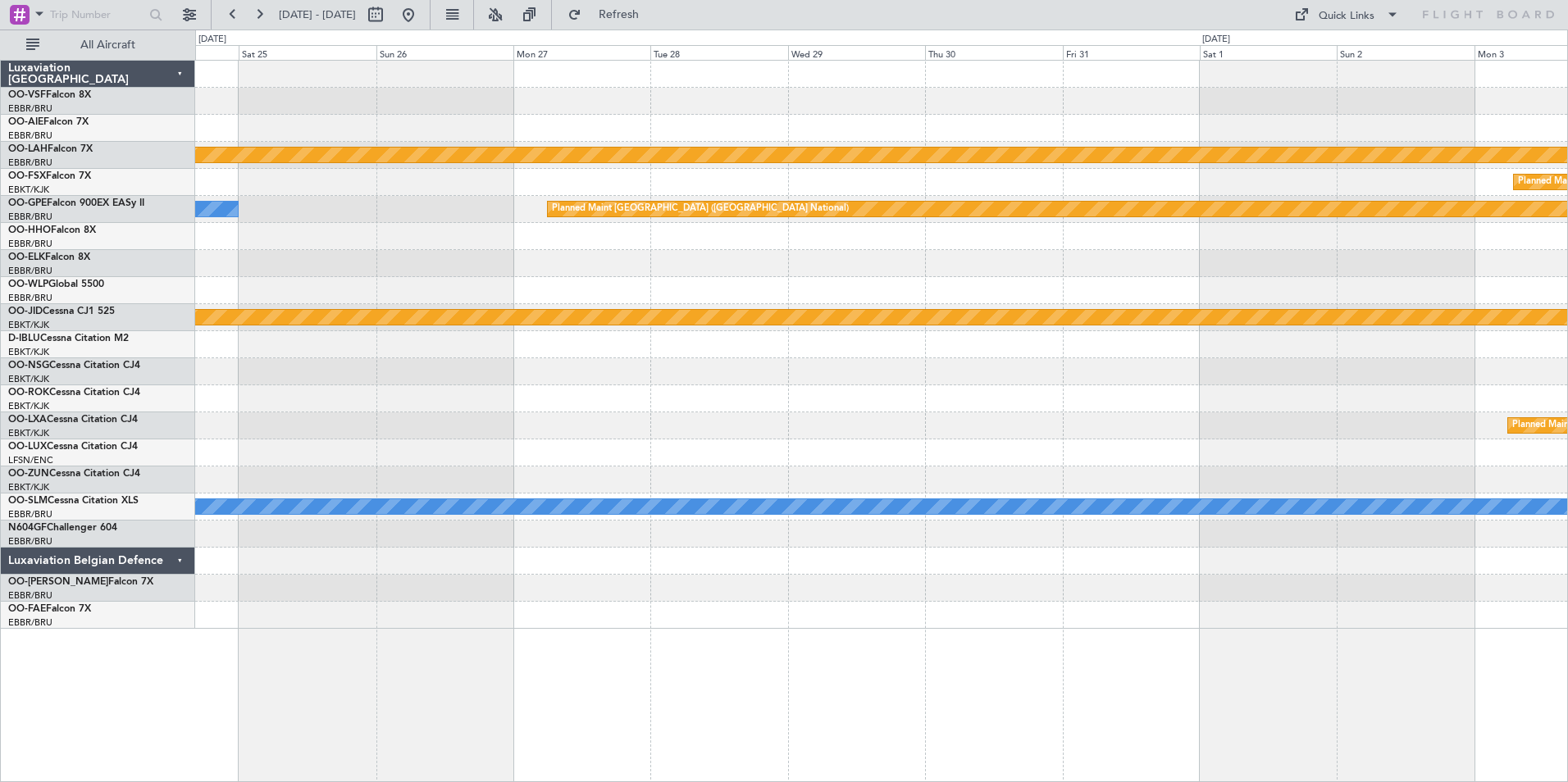
click at [869, 446] on div at bounding box center [881, 453] width 1372 height 27
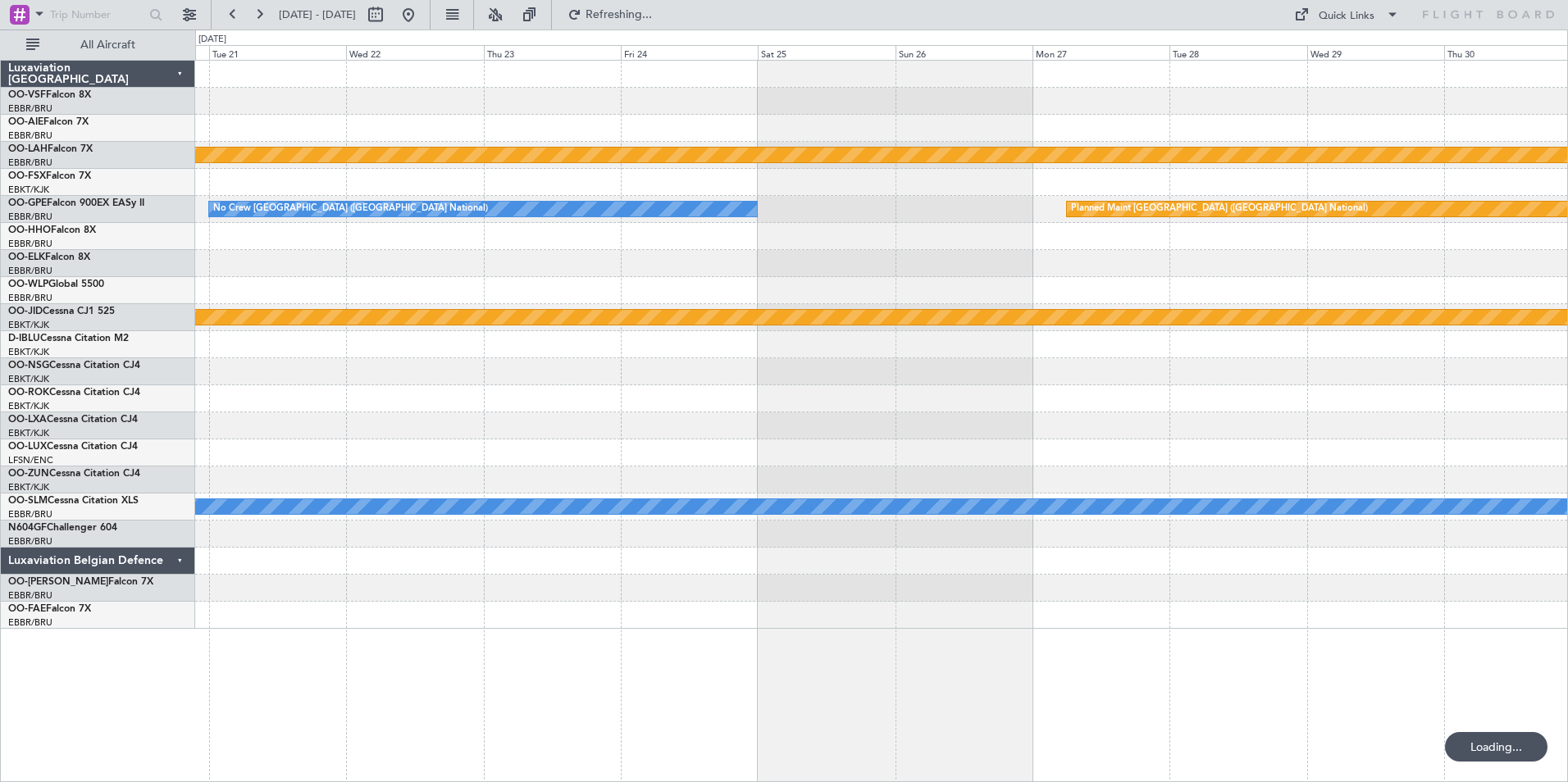
click at [844, 442] on div at bounding box center [881, 453] width 1372 height 27
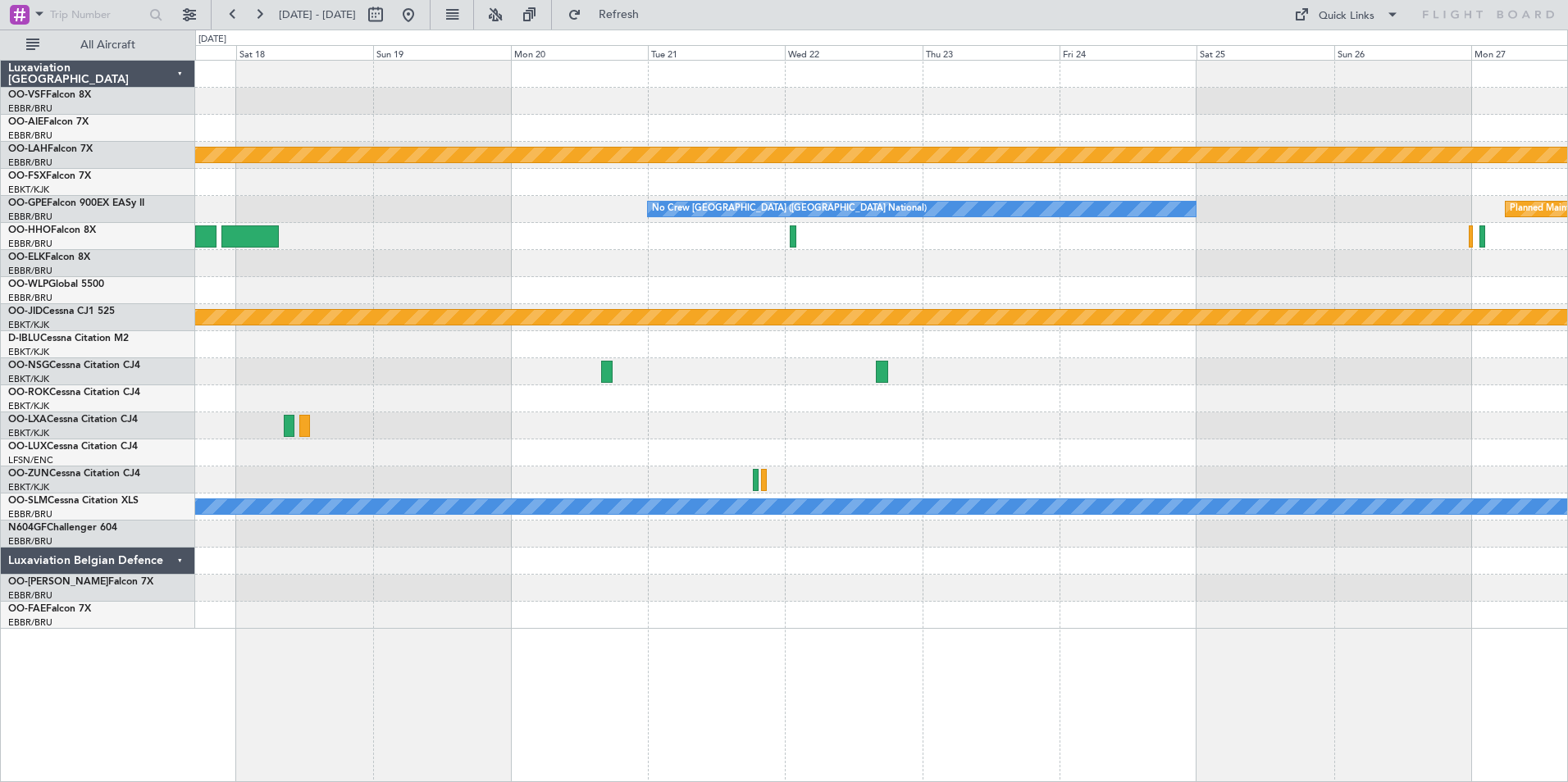
click at [530, 590] on div at bounding box center [881, 588] width 1372 height 27
click at [421, 18] on button at bounding box center [408, 15] width 27 height 27
